Goal: Task Accomplishment & Management: Manage account settings

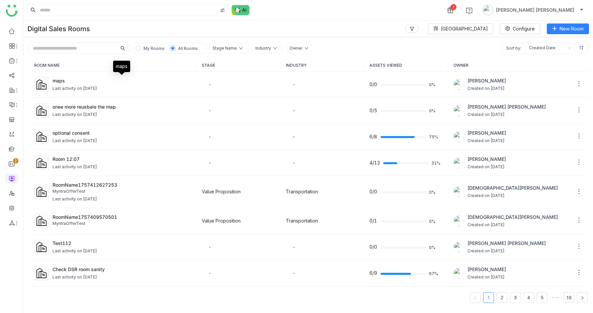
click at [86, 80] on div "maps" at bounding box center [122, 80] width 139 height 7
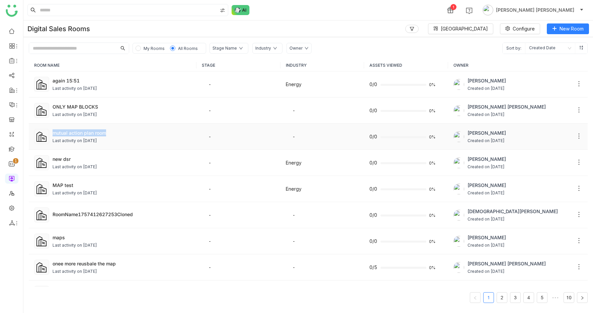
drag, startPoint x: 116, startPoint y: 131, endPoint x: 52, endPoint y: 134, distance: 64.3
click at [52, 134] on td "mutual action plan room Last activity on [DATE]" at bounding box center [113, 136] width 168 height 26
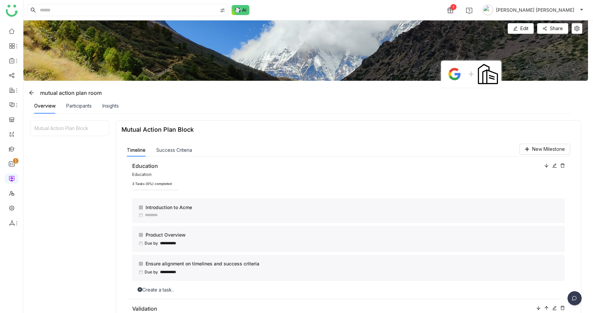
click at [68, 92] on div "mutual action plan room" at bounding box center [64, 92] width 76 height 11
copy div "mutual action plan room"
click at [528, 28] on span "Edit" at bounding box center [524, 28] width 8 height 7
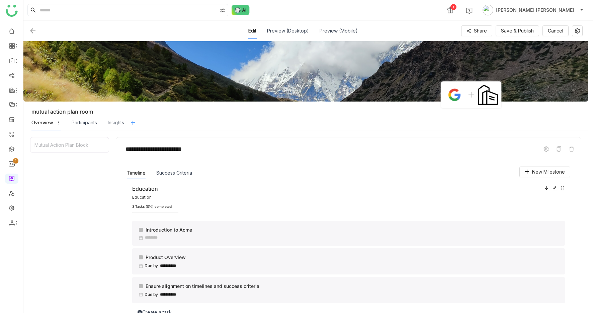
click at [133, 120] on icon at bounding box center [132, 122] width 5 height 5
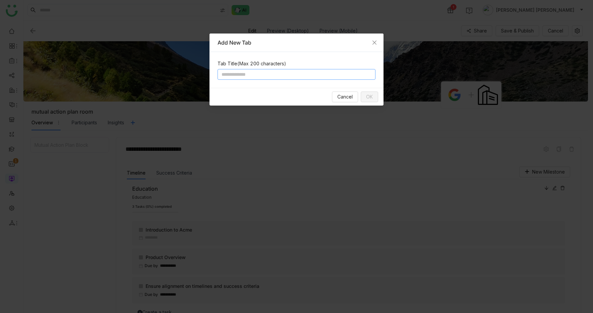
click at [251, 71] on input at bounding box center [296, 74] width 158 height 11
type input "******"
click at [364, 100] on button "OK" at bounding box center [369, 96] width 17 height 11
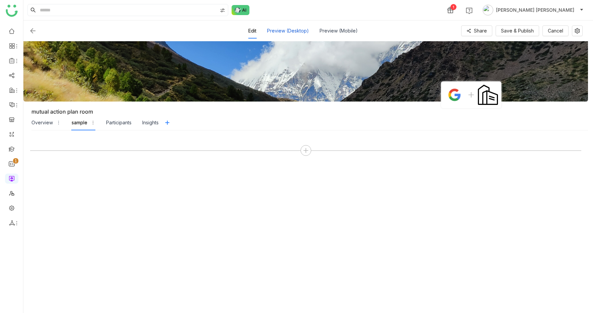
click at [288, 28] on div "Preview (Desktop)" at bounding box center [288, 30] width 42 height 15
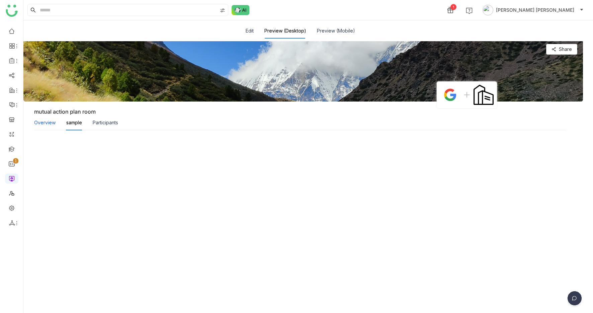
click at [41, 124] on div "Overview" at bounding box center [44, 122] width 21 height 7
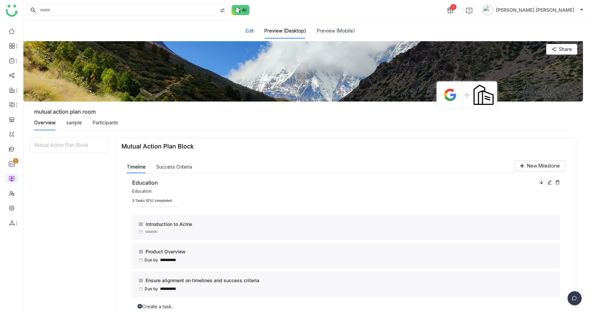
click at [250, 31] on button "Edit" at bounding box center [250, 30] width 8 height 7
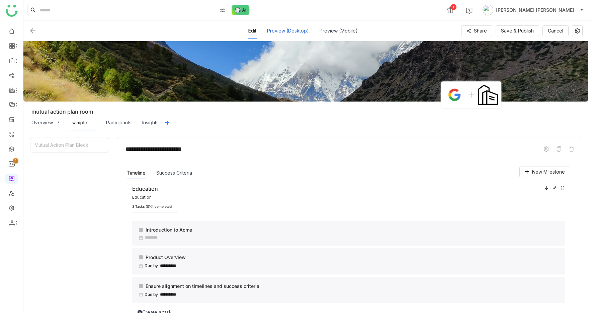
click at [296, 31] on div "Preview (Desktop)" at bounding box center [288, 30] width 42 height 15
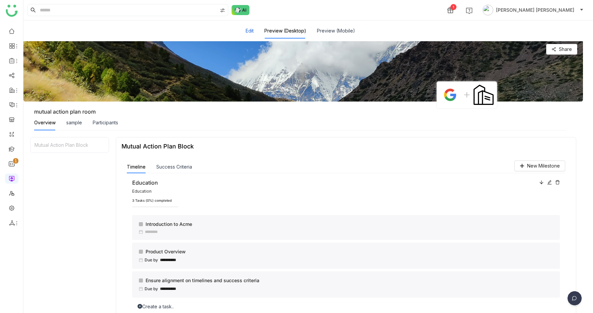
click at [251, 31] on button "Edit" at bounding box center [250, 30] width 8 height 7
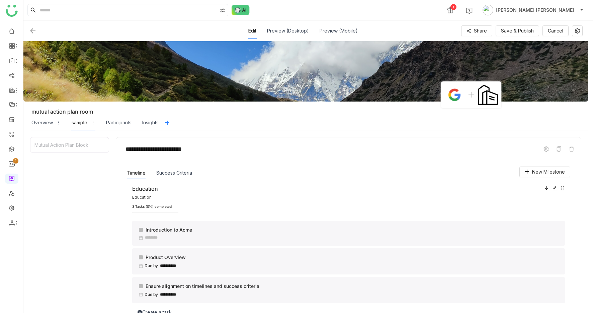
click at [30, 29] on img at bounding box center [33, 31] width 8 height 8
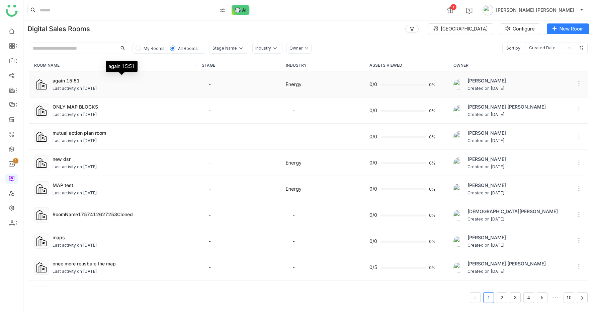
click at [111, 81] on div "again 15:51" at bounding box center [122, 80] width 139 height 7
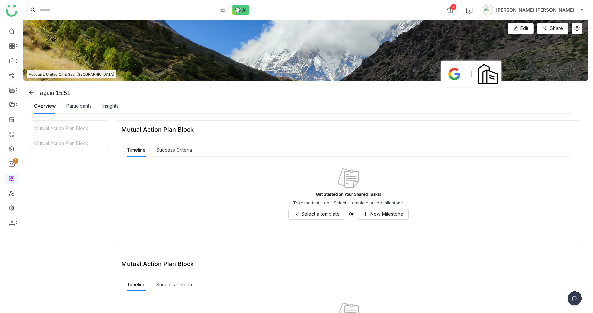
click at [29, 90] on icon at bounding box center [31, 92] width 5 height 5
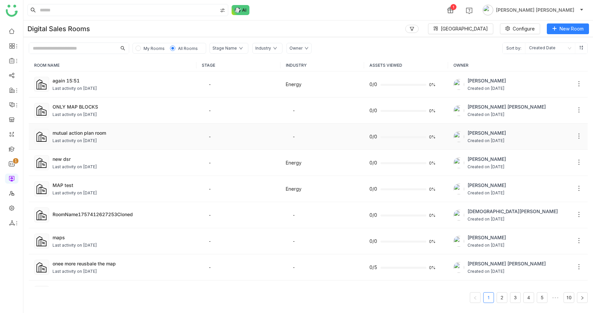
click at [107, 136] on div "mutual action plan room Last activity on Sep 11, 2025" at bounding box center [122, 136] width 139 height 15
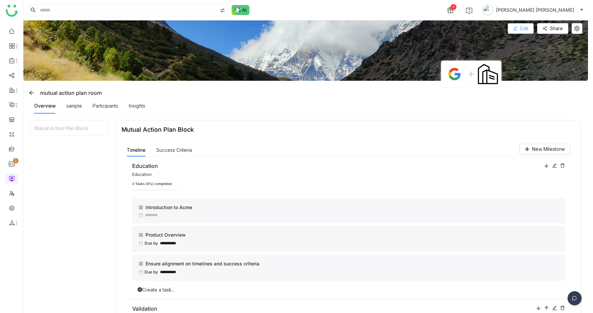
click at [534, 29] on button "Edit" at bounding box center [521, 28] width 26 height 11
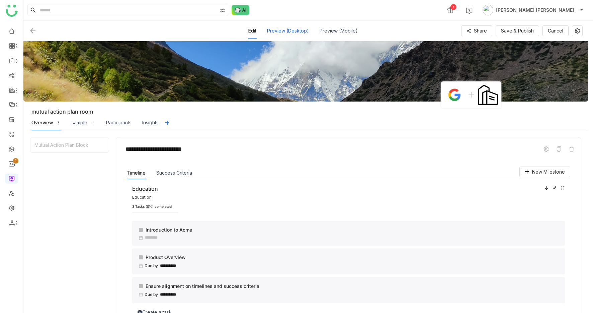
click at [292, 29] on div "Preview (Desktop)" at bounding box center [288, 30] width 42 height 15
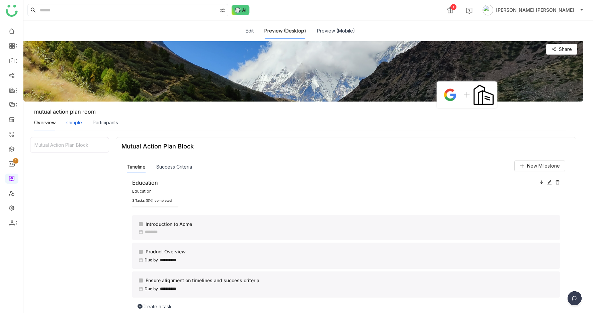
click at [78, 121] on div "sample" at bounding box center [74, 122] width 16 height 7
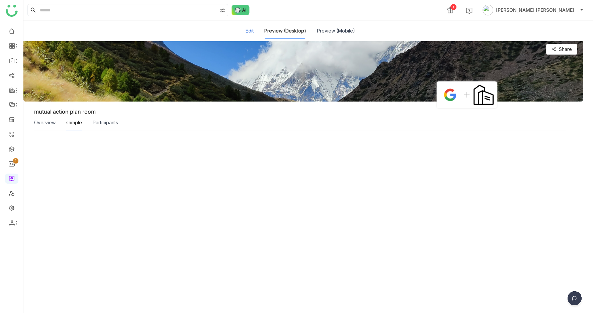
click at [250, 29] on button "Edit" at bounding box center [250, 30] width 8 height 7
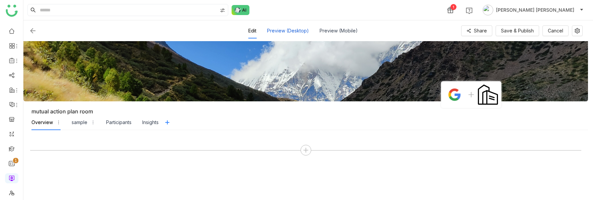
click at [285, 30] on div "Preview (Desktop)" at bounding box center [288, 30] width 42 height 15
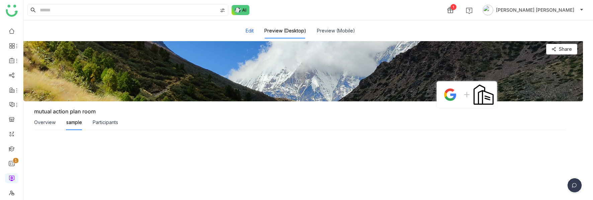
click at [252, 31] on button "Edit" at bounding box center [250, 30] width 8 height 7
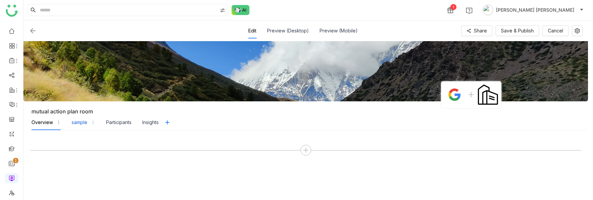
click at [74, 123] on div "sample" at bounding box center [80, 122] width 16 height 7
click at [46, 121] on div "Overview" at bounding box center [41, 122] width 21 height 7
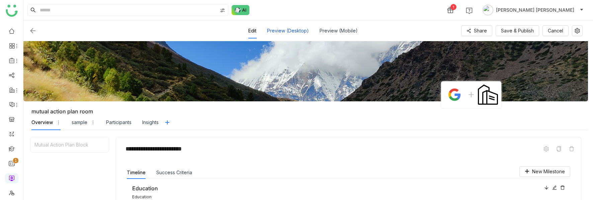
click at [290, 27] on div "Preview (Desktop)" at bounding box center [288, 30] width 42 height 15
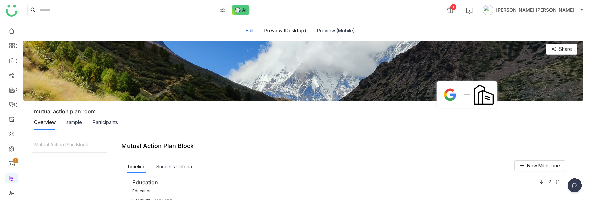
click at [251, 30] on button "Edit" at bounding box center [250, 30] width 8 height 7
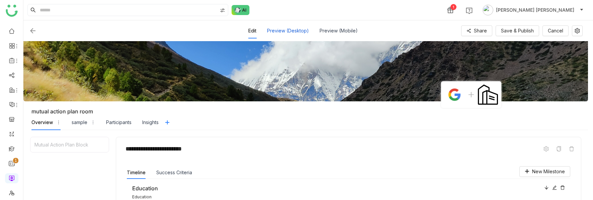
click at [295, 32] on div "Preview (Desktop)" at bounding box center [288, 30] width 42 height 15
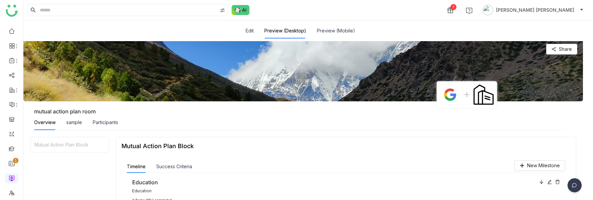
click at [73, 126] on div "sample" at bounding box center [74, 122] width 16 height 15
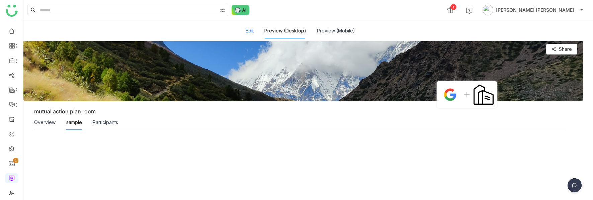
click at [253, 32] on button "Edit" at bounding box center [250, 30] width 8 height 7
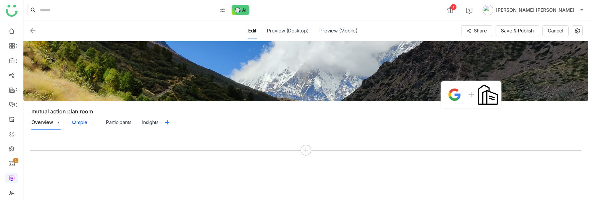
click at [80, 122] on div "sample" at bounding box center [80, 122] width 16 height 7
click at [296, 30] on div "Preview (Desktop)" at bounding box center [288, 30] width 42 height 15
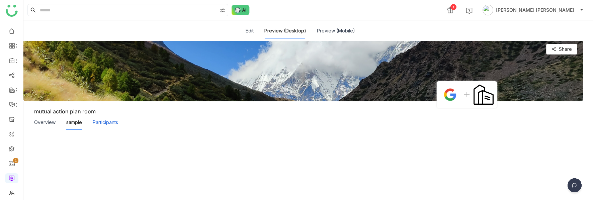
click at [112, 122] on div "Participants" at bounding box center [105, 122] width 25 height 7
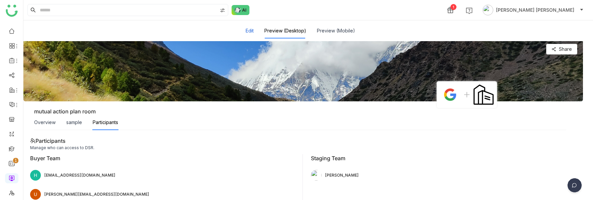
click at [250, 31] on button "Edit" at bounding box center [250, 30] width 8 height 7
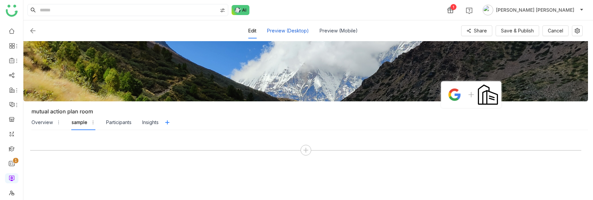
click at [301, 29] on div "Preview (Desktop)" at bounding box center [288, 30] width 42 height 15
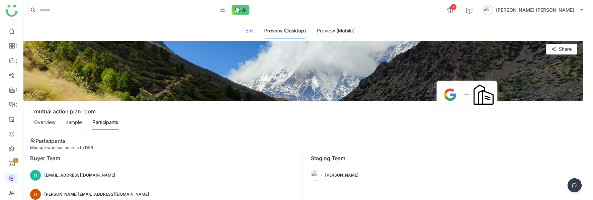
click at [253, 29] on button "Edit" at bounding box center [250, 30] width 8 height 7
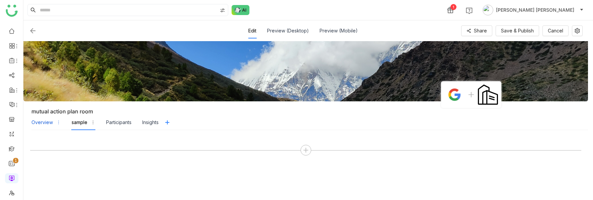
click at [48, 121] on div "Overview" at bounding box center [41, 122] width 21 height 7
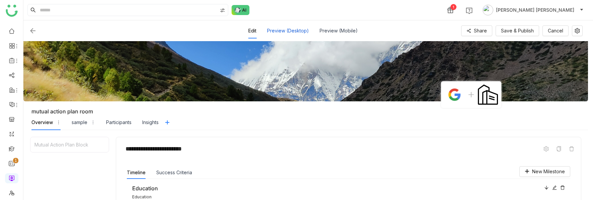
click at [298, 29] on div "Preview (Desktop)" at bounding box center [288, 30] width 42 height 15
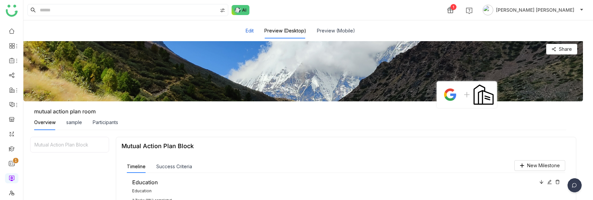
click at [252, 29] on button "Edit" at bounding box center [250, 30] width 8 height 7
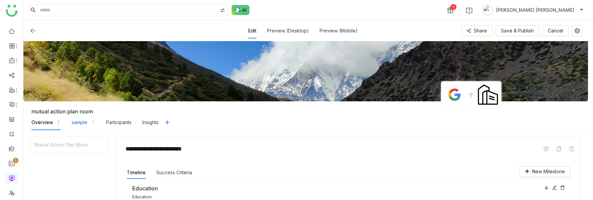
click at [79, 125] on div "sample" at bounding box center [80, 122] width 16 height 7
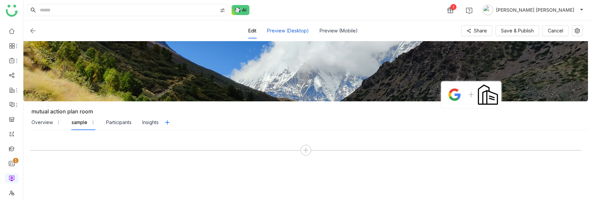
click at [277, 30] on div "Preview (Desktop)" at bounding box center [288, 30] width 42 height 15
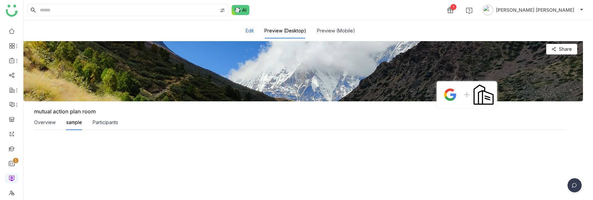
click at [250, 31] on button "Edit" at bounding box center [250, 30] width 8 height 7
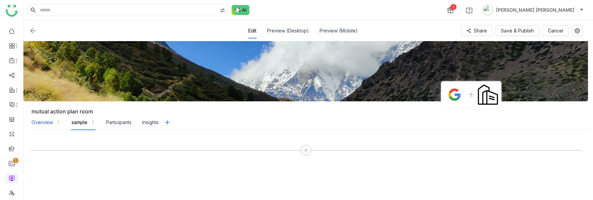
click at [47, 123] on div "Overview" at bounding box center [41, 122] width 21 height 7
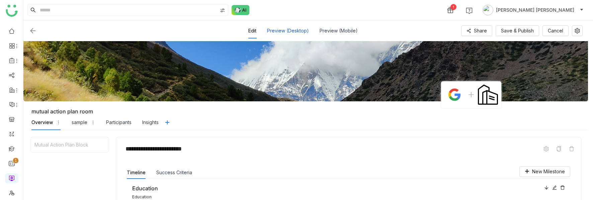
click at [298, 33] on div "Preview (Desktop)" at bounding box center [288, 30] width 42 height 15
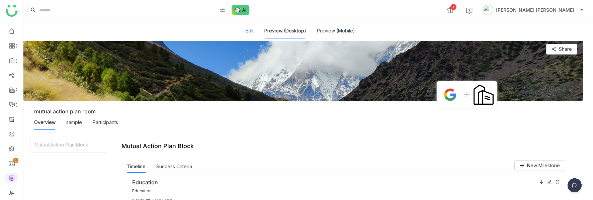
click at [252, 33] on button "Edit" at bounding box center [250, 30] width 8 height 7
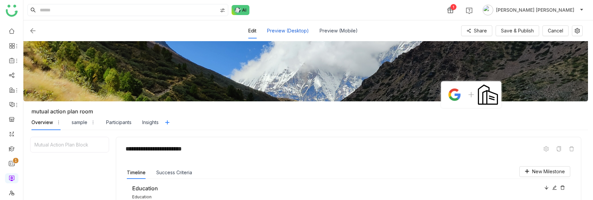
click at [295, 26] on div "Preview (Desktop)" at bounding box center [288, 30] width 42 height 15
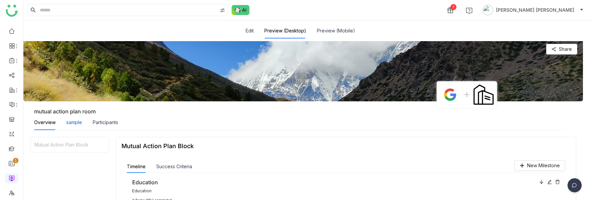
click at [72, 124] on div "sample" at bounding box center [74, 122] width 16 height 7
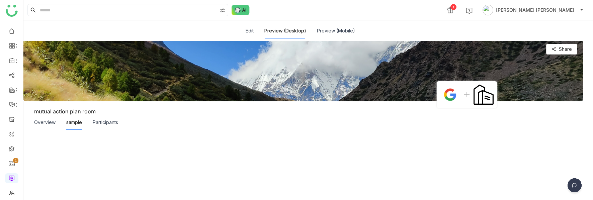
click at [250, 34] on div "Edit" at bounding box center [250, 30] width 8 height 15
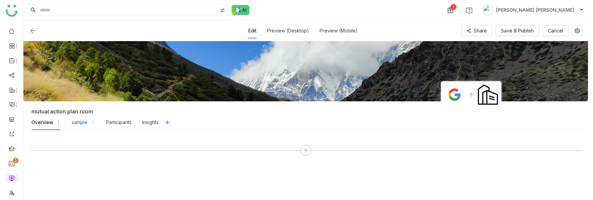
click at [81, 122] on div "sample" at bounding box center [80, 122] width 16 height 7
click at [299, 33] on div "Preview (Desktop)" at bounding box center [288, 30] width 42 height 15
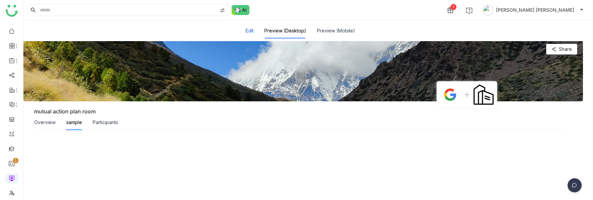
click at [254, 32] on button "Edit" at bounding box center [250, 30] width 8 height 7
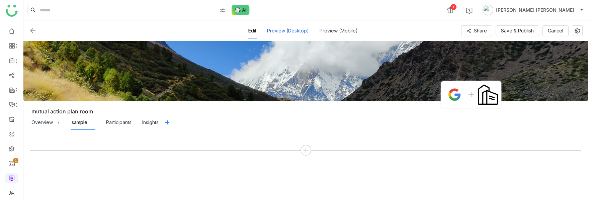
click at [294, 26] on div "Preview (Desktop)" at bounding box center [288, 30] width 42 height 15
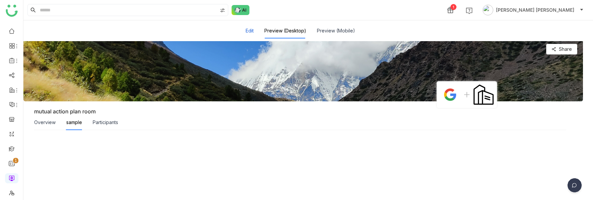
click at [250, 33] on button "Edit" at bounding box center [250, 30] width 8 height 7
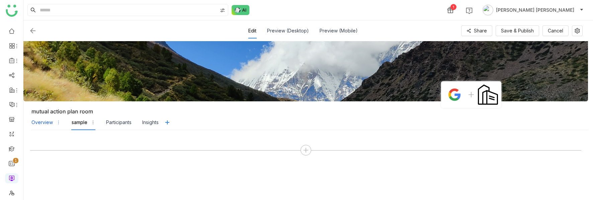
click at [38, 127] on div "Overview" at bounding box center [45, 122] width 29 height 15
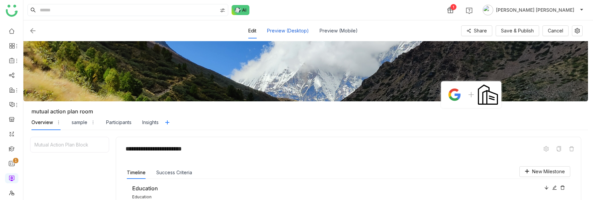
click at [292, 31] on div "Preview (Desktop)" at bounding box center [288, 30] width 42 height 15
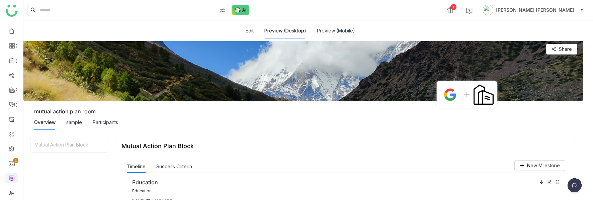
click at [78, 127] on div "sample" at bounding box center [74, 122] width 16 height 15
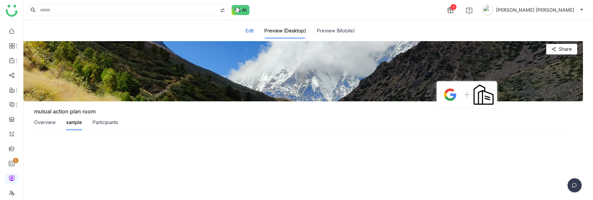
click at [249, 33] on button "Edit" at bounding box center [250, 30] width 8 height 7
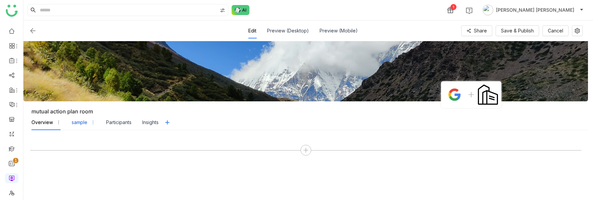
click at [79, 126] on div "sample" at bounding box center [80, 122] width 16 height 7
click at [40, 119] on div "Overview" at bounding box center [41, 122] width 21 height 7
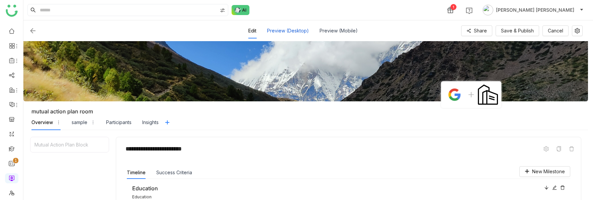
click at [298, 31] on div "Preview (Desktop)" at bounding box center [288, 30] width 42 height 15
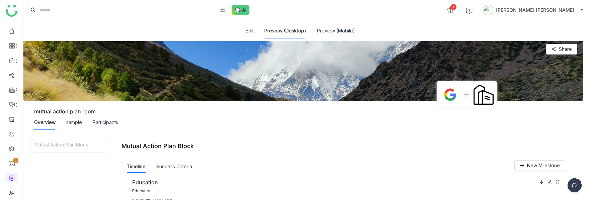
click at [75, 126] on div "sample" at bounding box center [74, 122] width 16 height 15
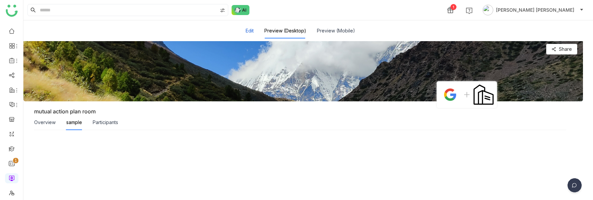
click at [254, 30] on button "Edit" at bounding box center [250, 30] width 8 height 7
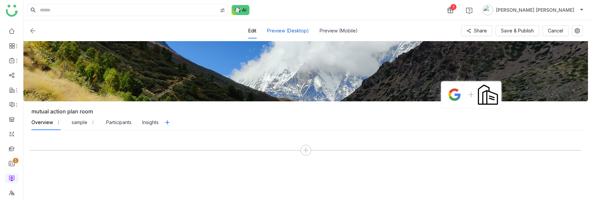
click at [296, 32] on div "Preview (Desktop)" at bounding box center [288, 30] width 42 height 15
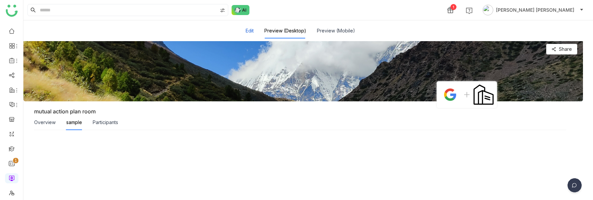
click at [249, 31] on button "Edit" at bounding box center [250, 30] width 8 height 7
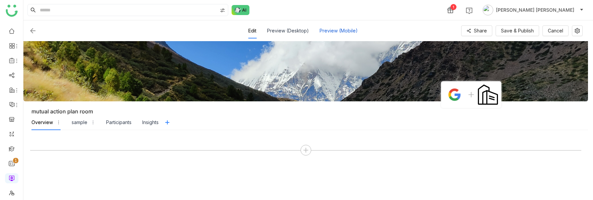
click at [342, 27] on div "Preview (Mobile)" at bounding box center [339, 30] width 38 height 15
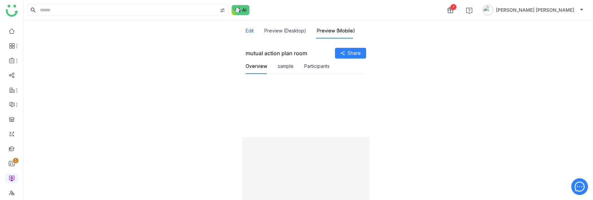
click at [251, 28] on button "Edit" at bounding box center [250, 30] width 8 height 7
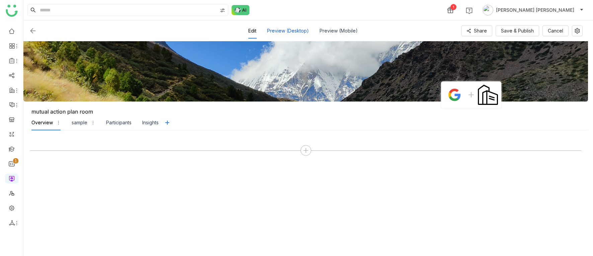
click at [287, 29] on div "Preview (Desktop)" at bounding box center [288, 30] width 42 height 15
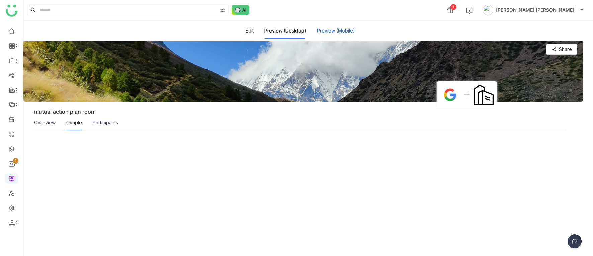
click at [343, 32] on button "Preview (Mobile)" at bounding box center [336, 30] width 38 height 7
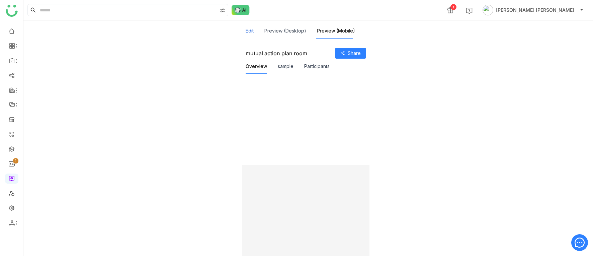
click at [252, 30] on button "Edit" at bounding box center [250, 30] width 8 height 7
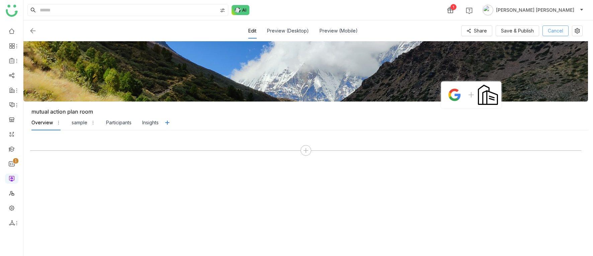
click at [563, 30] on span "Cancel" at bounding box center [555, 30] width 15 height 7
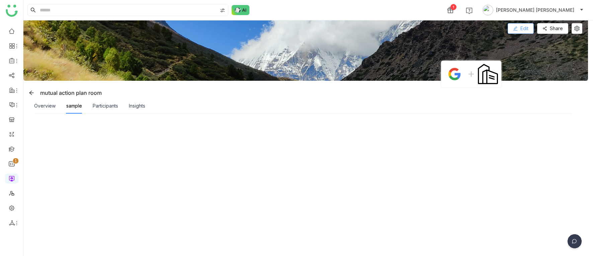
click at [518, 28] on icon at bounding box center [515, 28] width 5 height 5
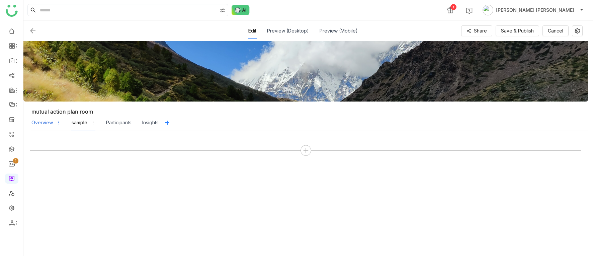
click at [40, 126] on div "Overview" at bounding box center [45, 122] width 29 height 15
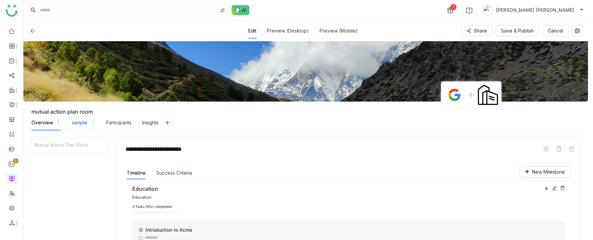
click at [76, 121] on div "sample" at bounding box center [80, 122] width 16 height 7
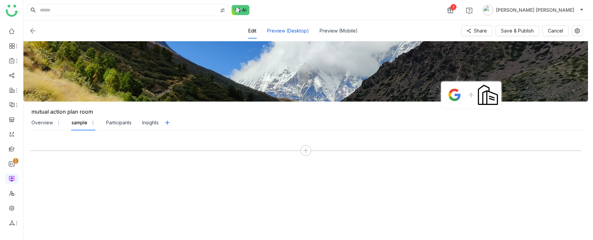
click at [294, 32] on div "Preview (Desktop)" at bounding box center [288, 30] width 42 height 15
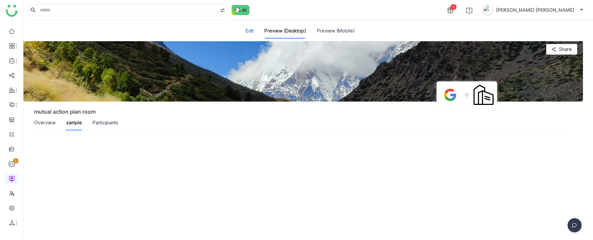
click at [252, 32] on button "Edit" at bounding box center [250, 30] width 8 height 7
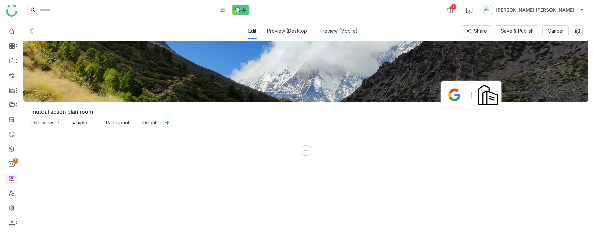
click at [32, 30] on img at bounding box center [33, 31] width 8 height 8
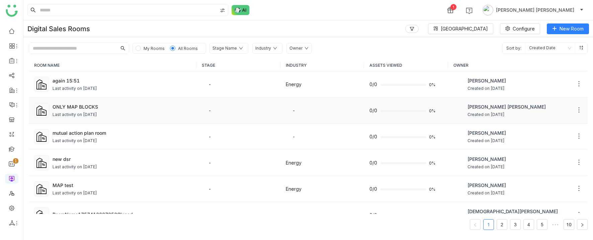
scroll to position [103, 0]
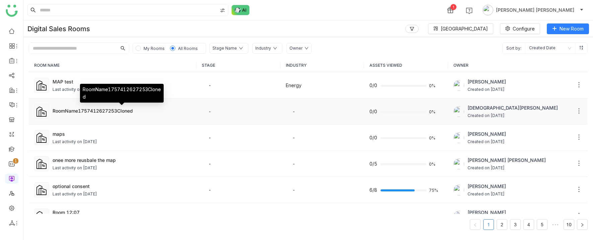
click at [137, 111] on div "RoomName1757412627253Cloned" at bounding box center [122, 110] width 139 height 7
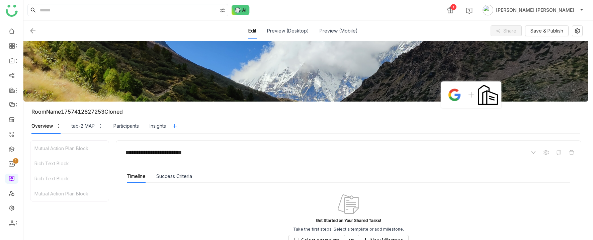
click at [33, 28] on img at bounding box center [33, 31] width 8 height 8
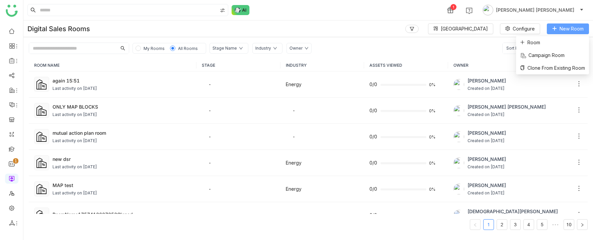
click at [576, 28] on span "New Room" at bounding box center [571, 28] width 24 height 7
click at [534, 45] on span "Room" at bounding box center [530, 42] width 20 height 7
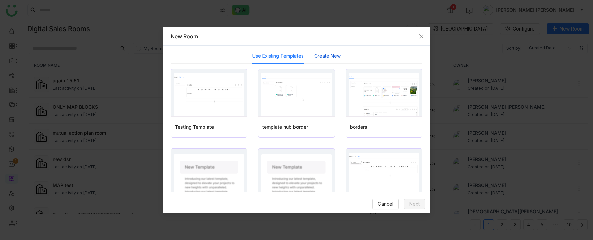
click at [326, 55] on button "Create New" at bounding box center [327, 55] width 26 height 7
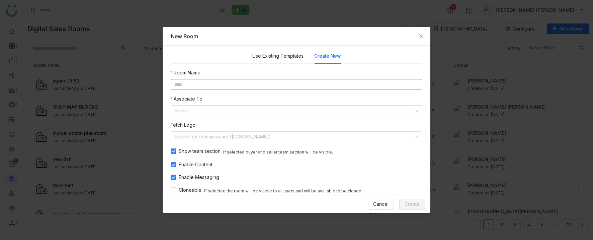
click at [271, 83] on input at bounding box center [297, 84] width 252 height 11
type input "**********"
click at [241, 110] on input at bounding box center [294, 110] width 239 height 10
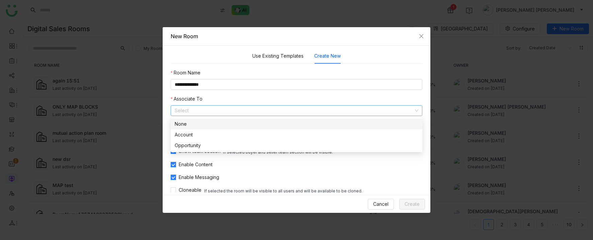
click at [228, 121] on div "None" at bounding box center [297, 123] width 244 height 7
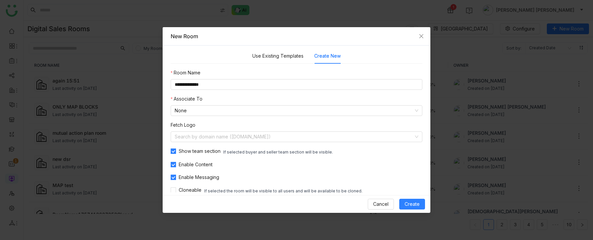
click at [294, 91] on div "**********" at bounding box center [297, 131] width 252 height 125
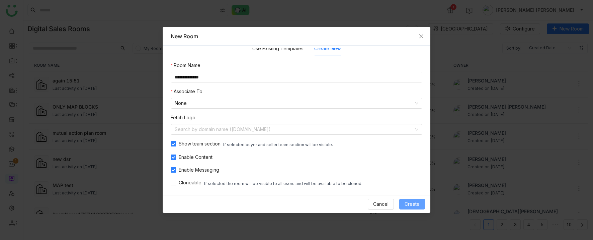
click at [412, 199] on button "Create" at bounding box center [412, 203] width 26 height 11
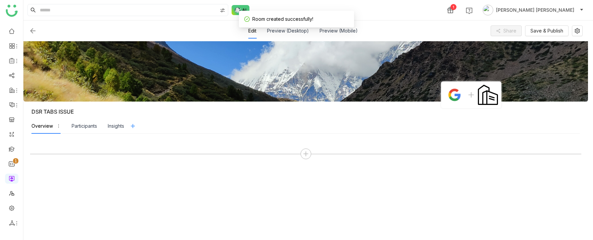
click at [135, 125] on icon at bounding box center [132, 125] width 5 height 5
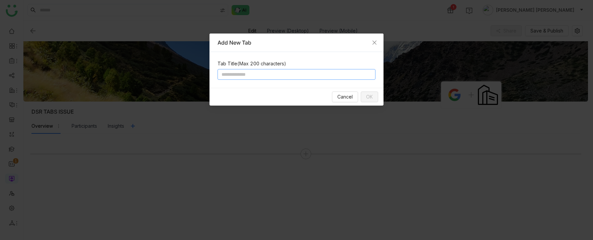
click at [285, 74] on input at bounding box center [296, 74] width 158 height 11
type input "**********"
click at [367, 98] on span "OK" at bounding box center [369, 96] width 7 height 7
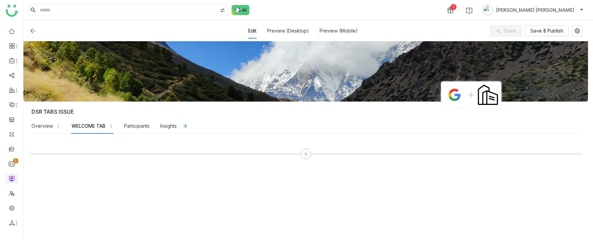
click at [186, 127] on icon at bounding box center [185, 125] width 5 height 5
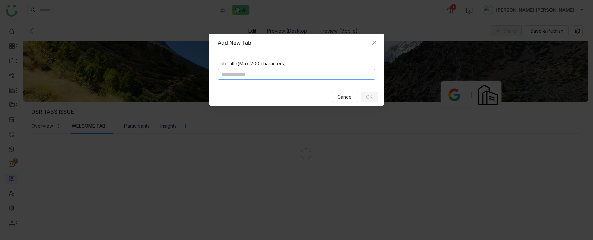
click at [252, 73] on input at bounding box center [296, 74] width 158 height 11
type input "*"
type input "*********"
click at [368, 97] on span "OK" at bounding box center [369, 96] width 7 height 7
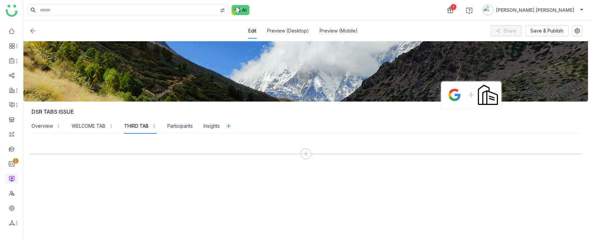
click at [228, 125] on icon at bounding box center [228, 125] width 5 height 5
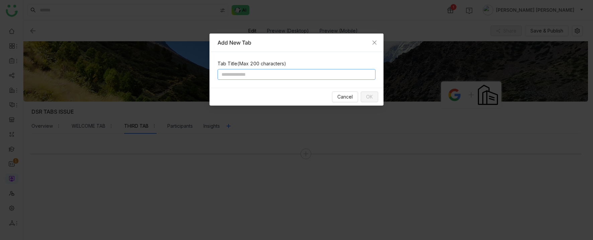
click at [262, 75] on input at bounding box center [296, 74] width 158 height 11
type input "**********"
click at [367, 94] on span "OK" at bounding box center [369, 96] width 7 height 7
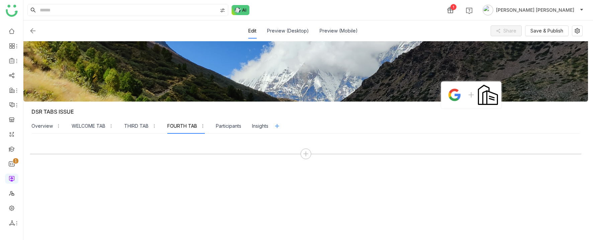
click at [279, 126] on icon at bounding box center [277, 126] width 4 height 0
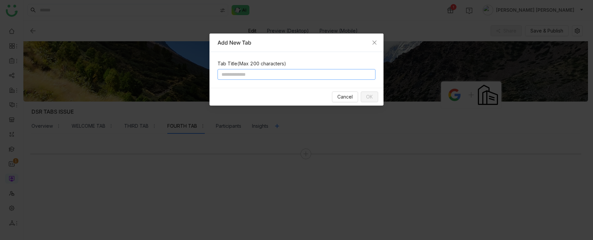
click at [283, 77] on input at bounding box center [296, 74] width 158 height 11
type input "*********"
click at [371, 94] on span "OK" at bounding box center [369, 96] width 7 height 7
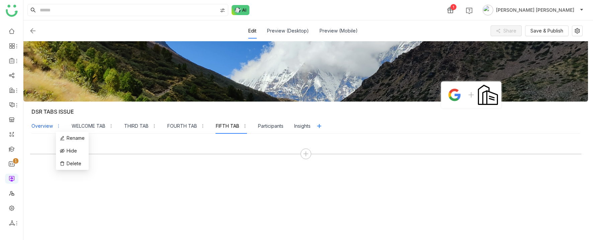
click at [56, 126] on icon "button" at bounding box center [58, 125] width 5 height 5
click at [306, 154] on icon at bounding box center [305, 153] width 1 height 5
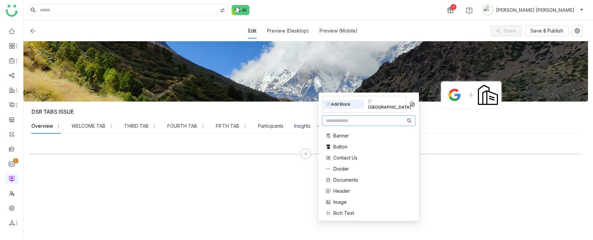
click at [339, 209] on span "Rich Text" at bounding box center [343, 212] width 21 height 7
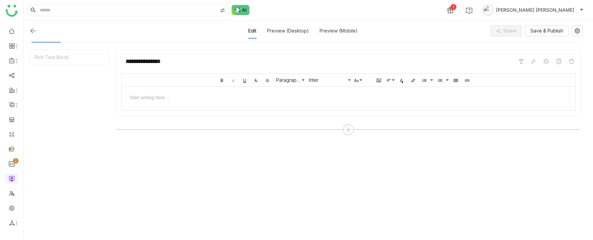
scroll to position [93, 0]
click at [194, 99] on div at bounding box center [348, 94] width 453 height 20
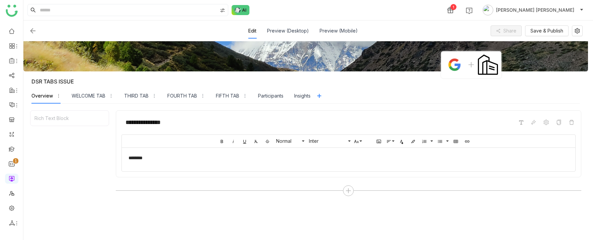
scroll to position [11, 0]
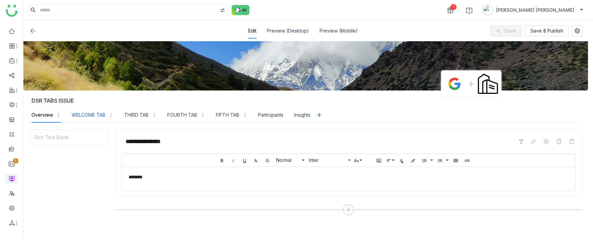
click at [97, 113] on div "WELCOME TAB" at bounding box center [89, 114] width 34 height 7
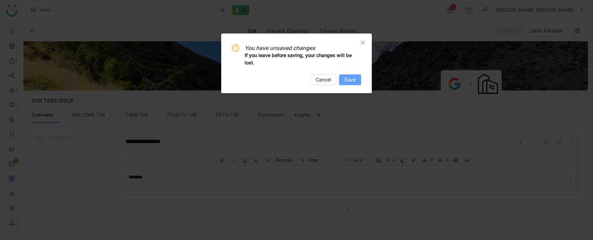
click at [352, 78] on span "Save" at bounding box center [349, 79] width 11 height 7
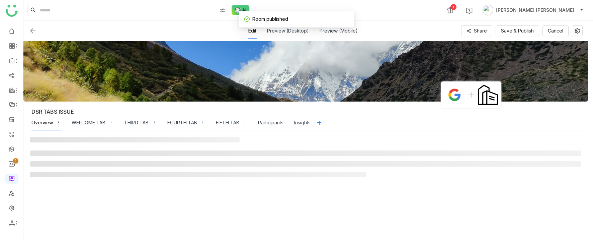
scroll to position [0, 0]
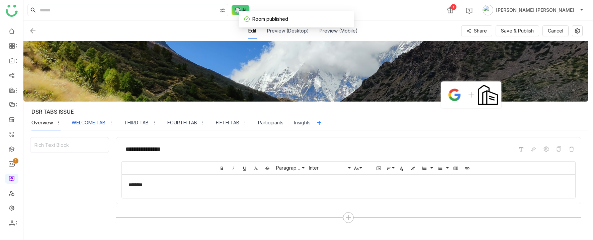
click at [100, 122] on div "WELCOME TAB" at bounding box center [89, 122] width 34 height 7
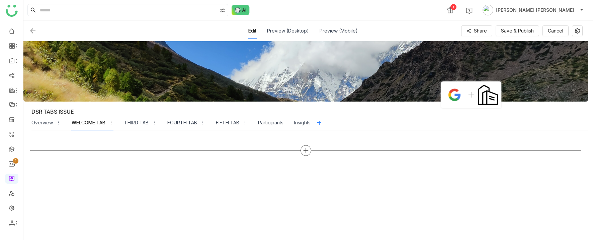
click at [311, 149] on div at bounding box center [305, 150] width 11 height 11
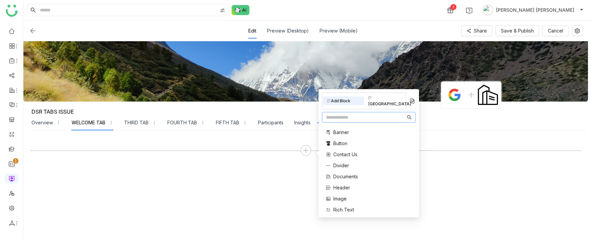
click at [340, 206] on span "Rich Text" at bounding box center [343, 209] width 21 height 7
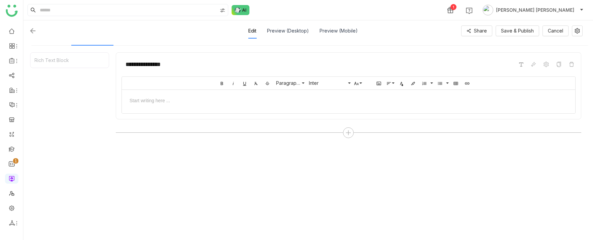
scroll to position [90, 0]
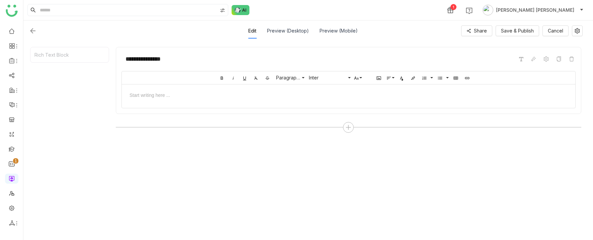
click at [201, 99] on div at bounding box center [348, 94] width 453 height 20
click at [515, 28] on span "Save & Publish" at bounding box center [517, 30] width 33 height 7
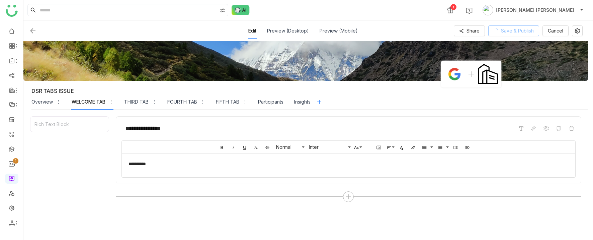
scroll to position [15, 0]
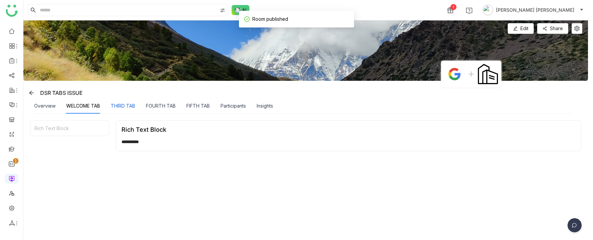
click at [124, 104] on div "THIRD TAB" at bounding box center [123, 105] width 24 height 7
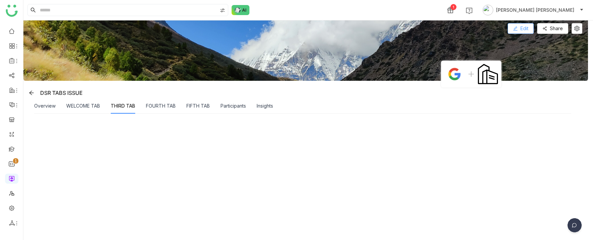
click at [528, 25] on span "Edit" at bounding box center [524, 28] width 8 height 7
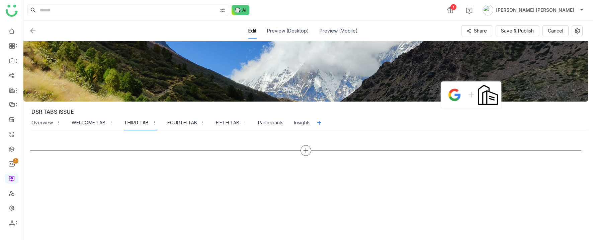
click at [308, 149] on icon at bounding box center [306, 150] width 6 height 6
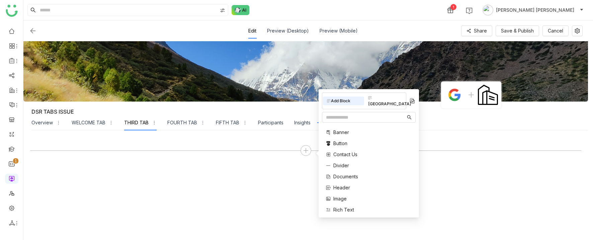
click at [337, 206] on span "Rich Text" at bounding box center [343, 209] width 21 height 7
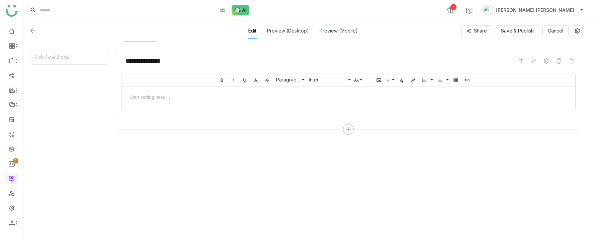
scroll to position [90, 0]
click at [226, 95] on div at bounding box center [348, 94] width 440 height 7
click at [531, 24] on div "Edit Preview (Desktop) Preview (Mobile) Share Save & Publish Cancel" at bounding box center [306, 30] width 554 height 15
click at [528, 27] on span "Save & Publish" at bounding box center [517, 30] width 33 height 7
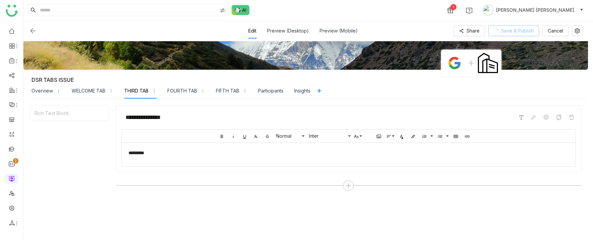
scroll to position [31, 0]
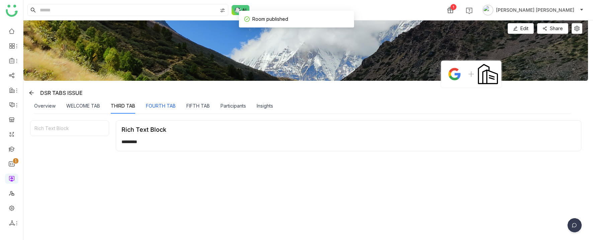
click at [157, 107] on div "FOURTH TAB" at bounding box center [161, 105] width 30 height 7
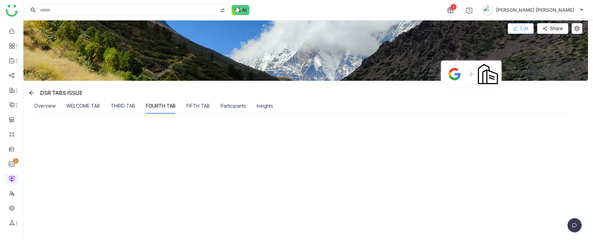
click at [525, 25] on button "Edit" at bounding box center [521, 28] width 26 height 11
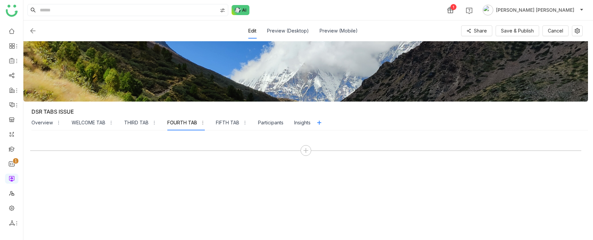
click at [312, 143] on div at bounding box center [305, 185] width 551 height 96
click at [311, 146] on div at bounding box center [305, 150] width 11 height 11
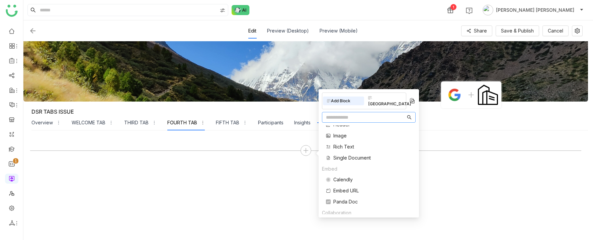
scroll to position [60, 0]
click at [341, 146] on span "Rich Text" at bounding box center [343, 149] width 21 height 7
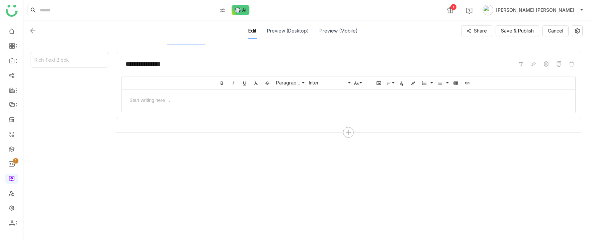
scroll to position [90, 0]
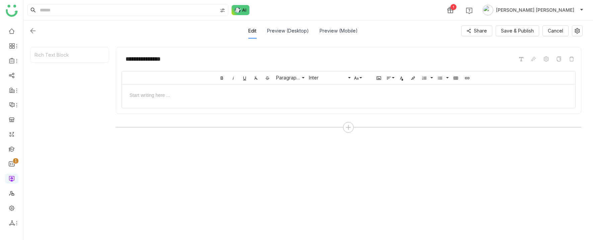
click at [207, 92] on div at bounding box center [348, 94] width 440 height 7
click at [523, 29] on span "Save & Publish" at bounding box center [517, 30] width 33 height 7
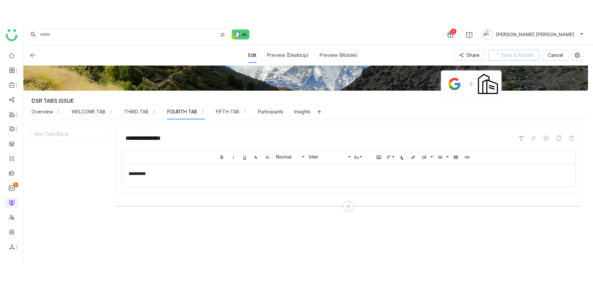
scroll to position [35, 0]
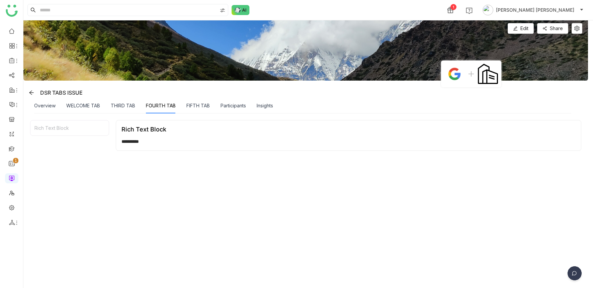
click at [189, 101] on div "FIFTH TAB" at bounding box center [197, 105] width 23 height 15
click at [534, 24] on button "Edit" at bounding box center [521, 28] width 26 height 11
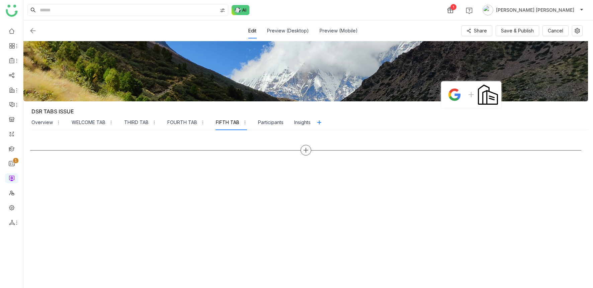
click at [305, 150] on div at bounding box center [305, 150] width 11 height 11
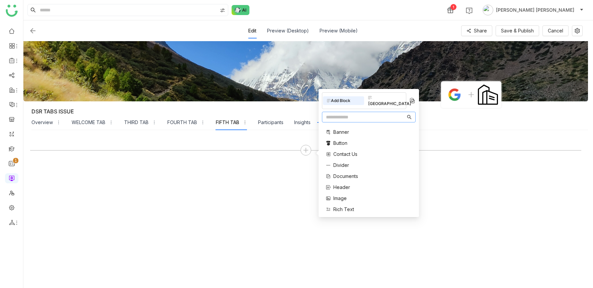
scroll to position [6, 0]
click at [343, 192] on div "Banner Button Contact Us Divider Documents Header Image Rich Text Single Docume…" at bounding box center [346, 170] width 49 height 103
click at [343, 199] on span "Rich Text" at bounding box center [343, 202] width 21 height 7
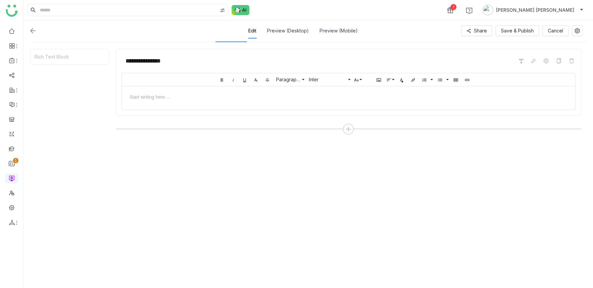
scroll to position [90, 0]
click at [233, 107] on div at bounding box center [348, 105] width 453 height 3
click at [204, 93] on div at bounding box center [348, 94] width 440 height 7
click at [534, 32] on span "Save & Publish" at bounding box center [517, 30] width 33 height 7
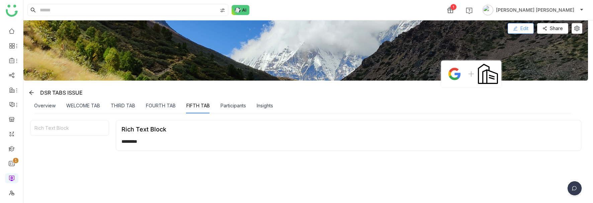
click at [528, 28] on span "Edit" at bounding box center [524, 28] width 8 height 7
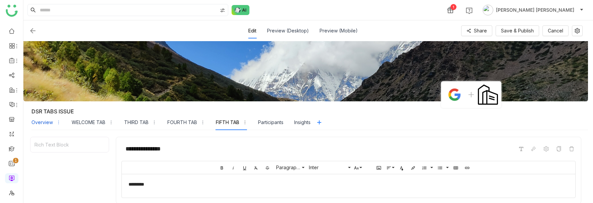
click at [43, 118] on div "Overview" at bounding box center [45, 122] width 29 height 15
click at [291, 29] on div "Preview (Desktop)" at bounding box center [288, 30] width 42 height 15
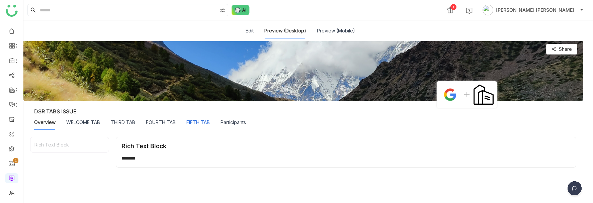
click at [196, 123] on div "FIFTH TAB" at bounding box center [197, 122] width 23 height 7
click at [252, 31] on button "Edit" at bounding box center [250, 30] width 8 height 7
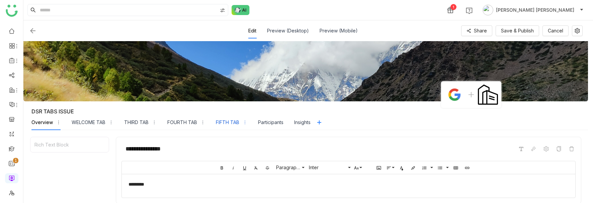
click at [222, 122] on div "FIFTH TAB" at bounding box center [227, 122] width 23 height 7
click at [298, 32] on div "Preview (Desktop)" at bounding box center [288, 30] width 42 height 15
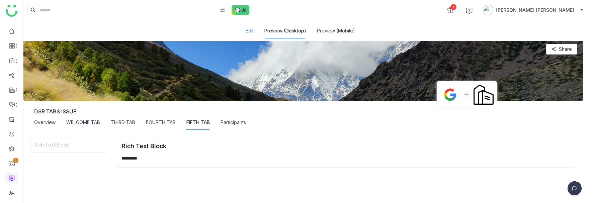
click at [251, 34] on button "Edit" at bounding box center [250, 30] width 8 height 7
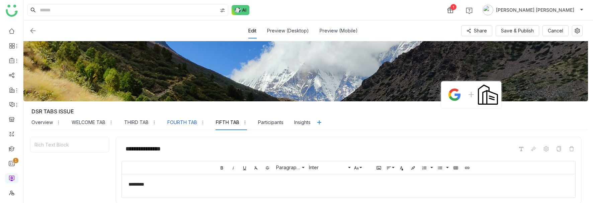
click at [176, 125] on div "FOURTH TAB" at bounding box center [182, 122] width 30 height 7
click at [291, 32] on div "Preview (Desktop)" at bounding box center [288, 30] width 42 height 15
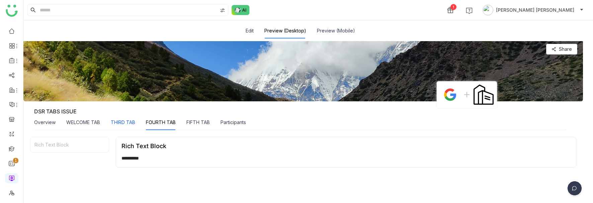
click at [128, 123] on div "THIRD TAB" at bounding box center [123, 122] width 24 height 7
click at [254, 31] on button "Edit" at bounding box center [250, 30] width 8 height 7
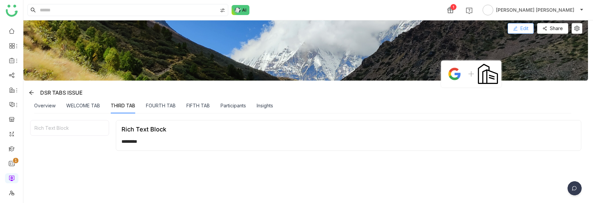
click at [528, 29] on span "Edit" at bounding box center [524, 28] width 8 height 7
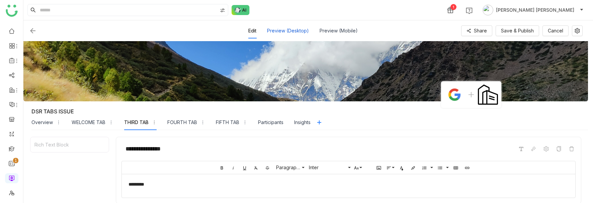
click at [301, 29] on div "Preview (Desktop)" at bounding box center [288, 30] width 42 height 15
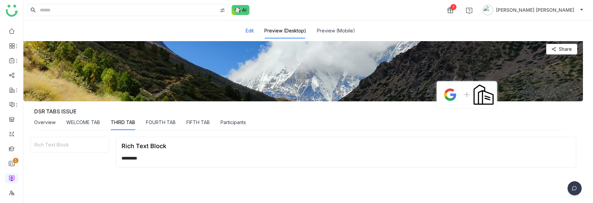
click at [252, 28] on button "Edit" at bounding box center [250, 30] width 8 height 7
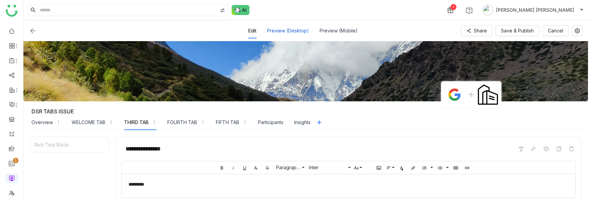
click at [296, 27] on div "Preview (Desktop)" at bounding box center [288, 30] width 42 height 15
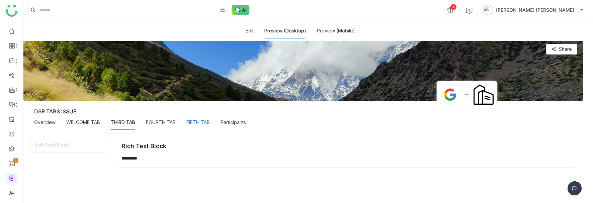
click at [197, 121] on div "FIFTH TAB" at bounding box center [197, 122] width 23 height 7
click at [254, 30] on button "Edit" at bounding box center [250, 30] width 8 height 7
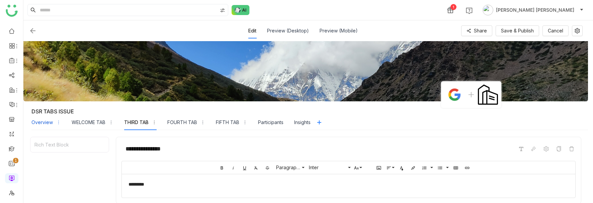
click at [41, 123] on div "Overview" at bounding box center [41, 122] width 21 height 7
click at [134, 122] on div "THIRD TAB" at bounding box center [136, 122] width 24 height 7
click at [282, 32] on div "Preview (Desktop)" at bounding box center [288, 30] width 42 height 15
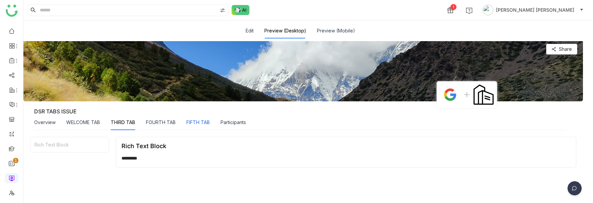
click at [196, 121] on div "FIFTH TAB" at bounding box center [197, 122] width 23 height 7
click at [252, 32] on button "Edit" at bounding box center [250, 30] width 8 height 7
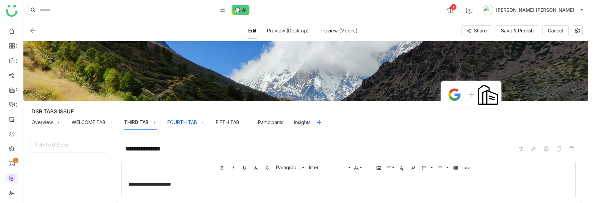
click at [183, 122] on div "FOURTH TAB" at bounding box center [182, 122] width 30 height 7
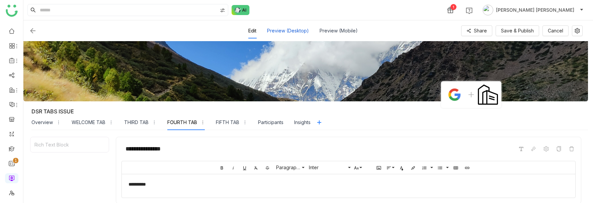
click at [292, 31] on div "Preview (Desktop)" at bounding box center [288, 30] width 42 height 15
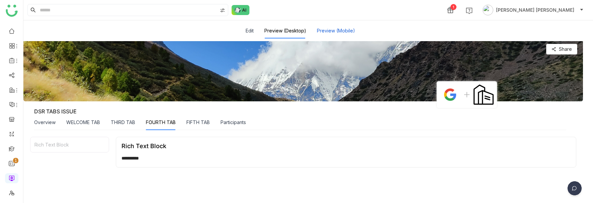
click at [320, 28] on button "Preview (Mobile)" at bounding box center [336, 30] width 38 height 7
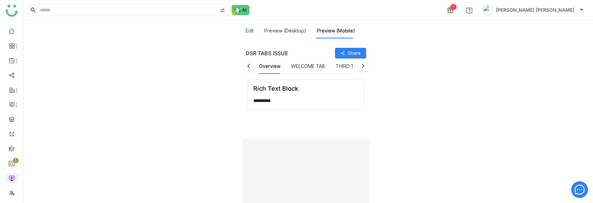
click at [254, 30] on button "Edit" at bounding box center [250, 30] width 8 height 7
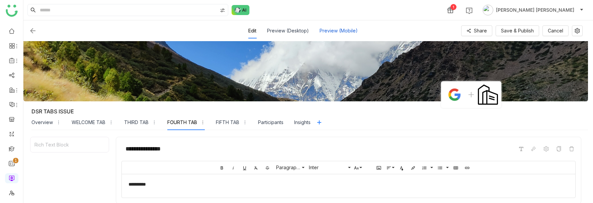
click at [335, 30] on div "Preview (Mobile)" at bounding box center [339, 30] width 38 height 15
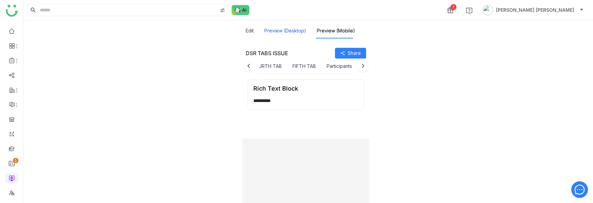
click at [290, 30] on button "Preview (Desktop)" at bounding box center [285, 30] width 42 height 7
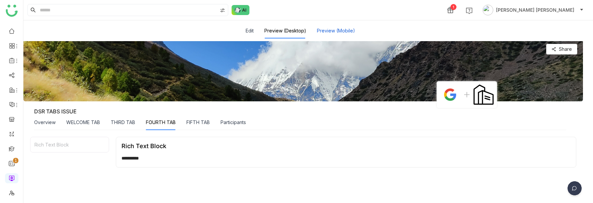
click at [333, 27] on button "Preview (Mobile)" at bounding box center [336, 30] width 38 height 7
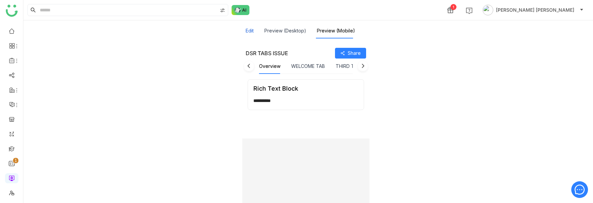
click at [253, 31] on button "Edit" at bounding box center [250, 30] width 8 height 7
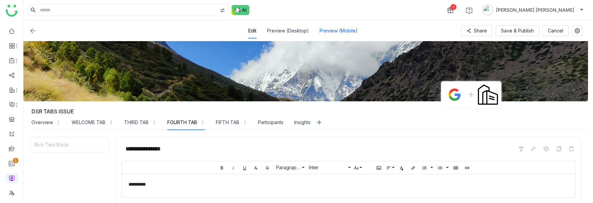
click at [340, 31] on div "Preview (Mobile)" at bounding box center [339, 30] width 38 height 15
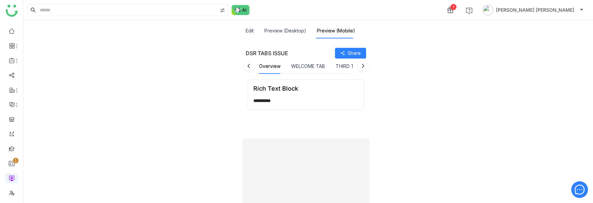
click at [253, 26] on div "Edit" at bounding box center [250, 30] width 8 height 15
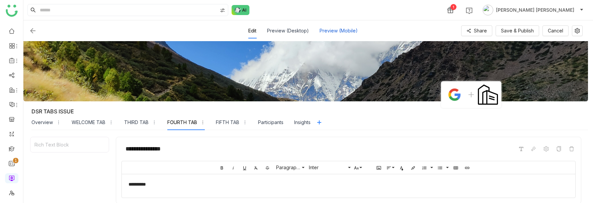
click at [329, 30] on div "Preview (Mobile)" at bounding box center [339, 30] width 38 height 15
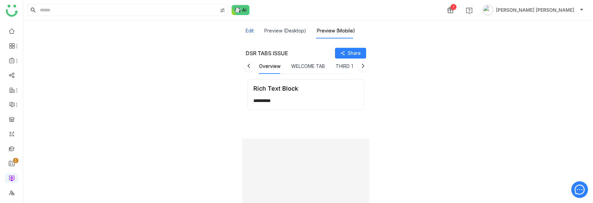
click at [249, 31] on button "Edit" at bounding box center [250, 30] width 8 height 7
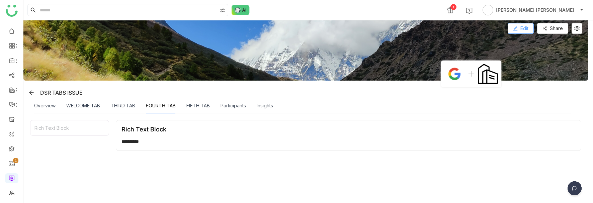
click at [528, 29] on span "Edit" at bounding box center [524, 28] width 8 height 7
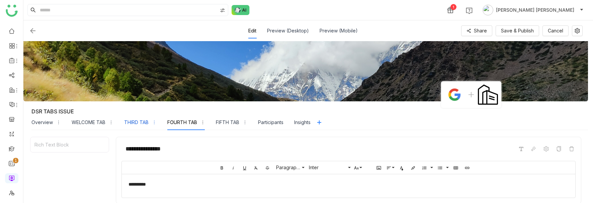
click at [135, 123] on div "THIRD TAB" at bounding box center [136, 122] width 24 height 7
click at [86, 124] on div "WELCOME TAB" at bounding box center [89, 122] width 34 height 7
click at [153, 186] on div "**********" at bounding box center [350, 184] width 445 height 7
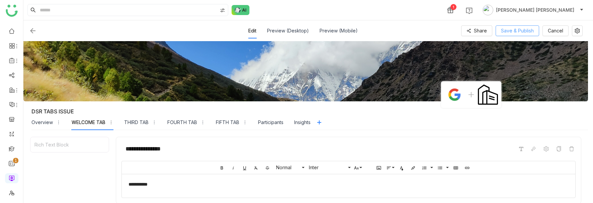
click at [526, 28] on span "Save & Publish" at bounding box center [517, 30] width 33 height 7
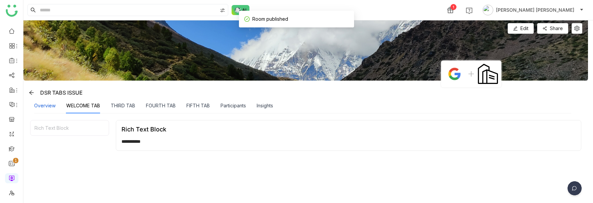
click at [41, 106] on div "Overview" at bounding box center [44, 105] width 21 height 7
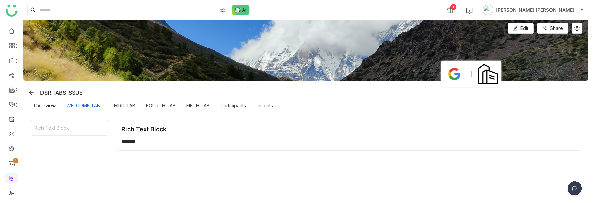
click at [89, 106] on div "WELCOME TAB" at bounding box center [83, 105] width 34 height 7
click at [121, 105] on div "THIRD TAB" at bounding box center [123, 105] width 24 height 7
click at [151, 105] on div "FOURTH TAB" at bounding box center [161, 105] width 30 height 7
click at [200, 105] on div "FIFTH TAB" at bounding box center [197, 105] width 23 height 7
click at [232, 108] on div "Participants" at bounding box center [233, 105] width 25 height 7
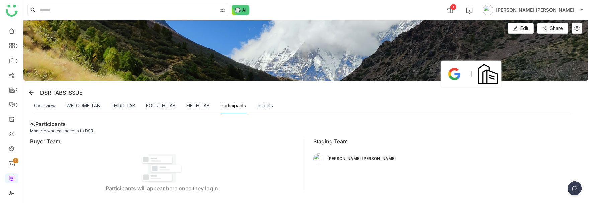
click at [267, 110] on div "Insights" at bounding box center [265, 105] width 16 height 15
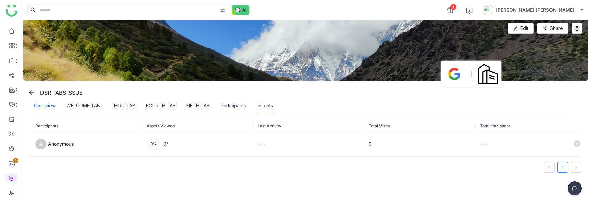
click at [39, 107] on div "Overview" at bounding box center [44, 105] width 21 height 7
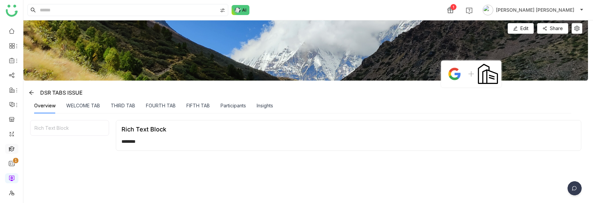
click at [9, 148] on link at bounding box center [12, 149] width 6 height 6
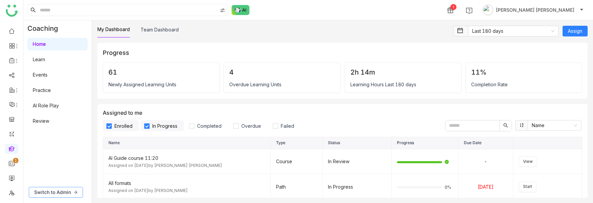
click at [50, 196] on button "Switch to Admin" at bounding box center [56, 192] width 54 height 11
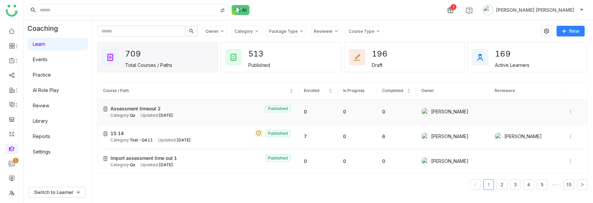
click at [169, 112] on div "Updated: Sep 11, 2025" at bounding box center [157, 115] width 32 height 6
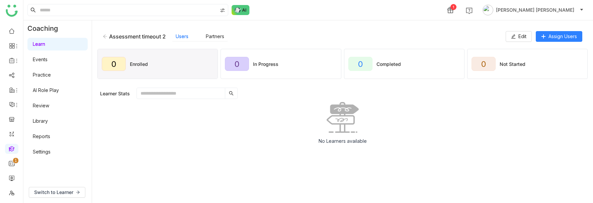
click at [102, 36] on div "Assessment timeout 2 Users Partners Edit Assign Users" at bounding box center [342, 36] width 490 height 21
click at [108, 38] on div "Assessment timeout 2" at bounding box center [134, 36] width 63 height 7
click at [103, 36] on icon at bounding box center [105, 36] width 5 height 5
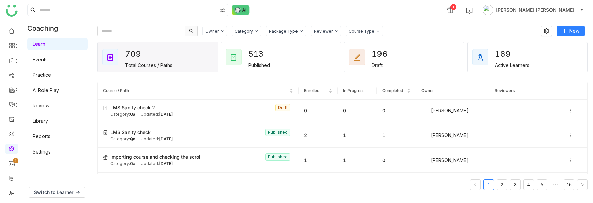
scroll to position [611, 0]
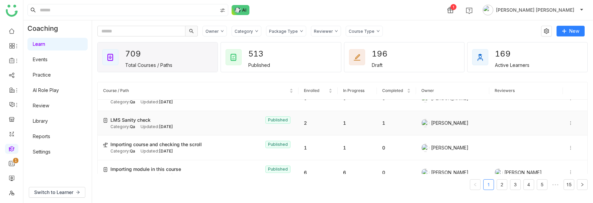
click at [154, 118] on div "LMS Sanity check Published" at bounding box center [201, 119] width 183 height 7
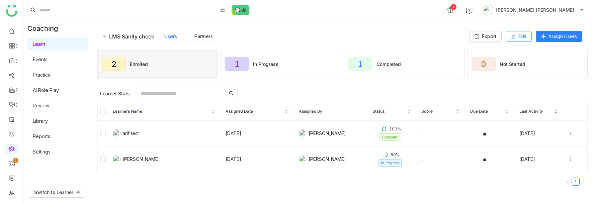
click at [519, 40] on span "Edit" at bounding box center [522, 36] width 8 height 7
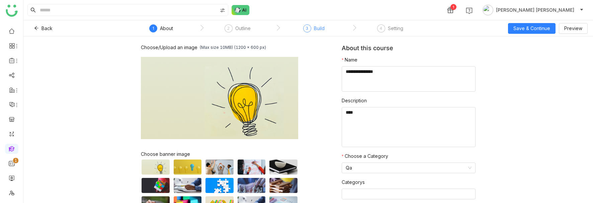
click at [324, 27] on div "Build" at bounding box center [319, 28] width 11 height 8
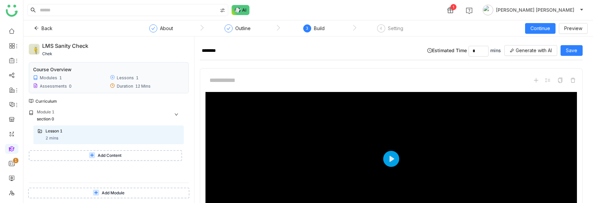
click at [121, 158] on span "Add Content" at bounding box center [110, 156] width 24 height 6
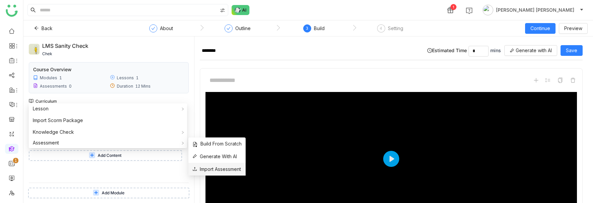
click at [212, 169] on span "Import Assessment" at bounding box center [216, 169] width 49 height 7
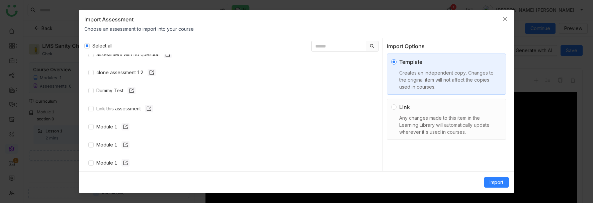
scroll to position [142, 0]
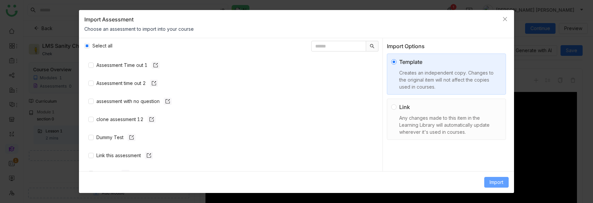
click at [498, 182] on span "Import" at bounding box center [497, 182] width 14 height 7
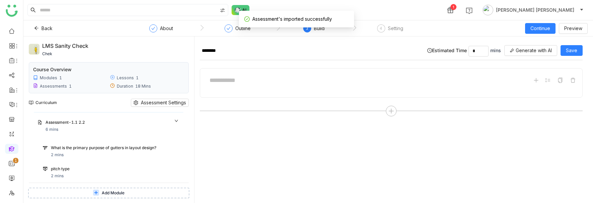
scroll to position [38, 0]
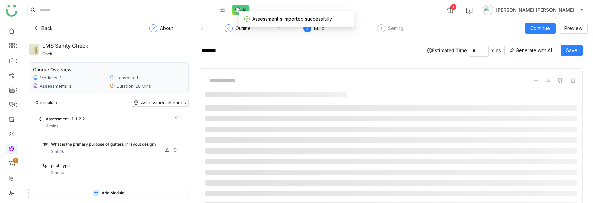
click at [111, 144] on div "What is the primary purpose of gutters in layout design?" at bounding box center [107, 145] width 113 height 6
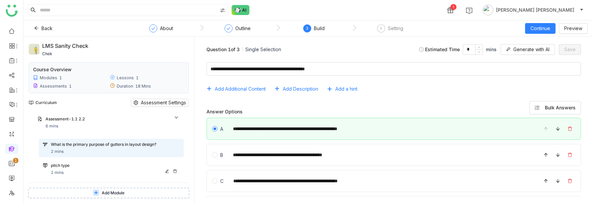
click at [156, 169] on div "pitch type" at bounding box center [107, 166] width 113 height 6
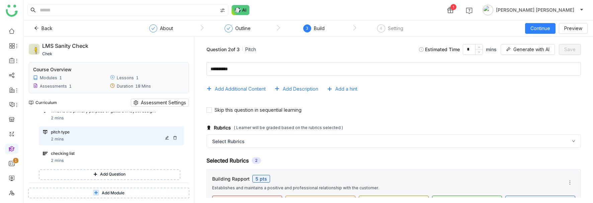
scroll to position [72, 0]
click at [179, 135] on div "pitch type" at bounding box center [115, 132] width 129 height 7
click at [177, 138] on icon at bounding box center [175, 138] width 4 height 4
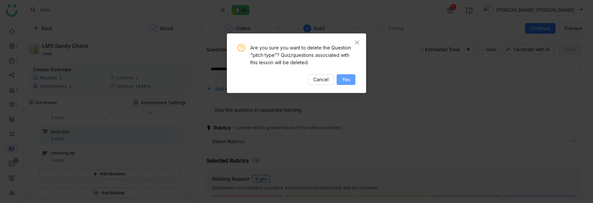
click at [345, 79] on span "Yes" at bounding box center [346, 79] width 8 height 7
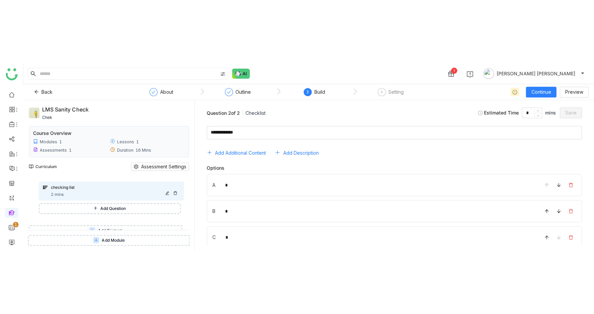
scroll to position [79, 0]
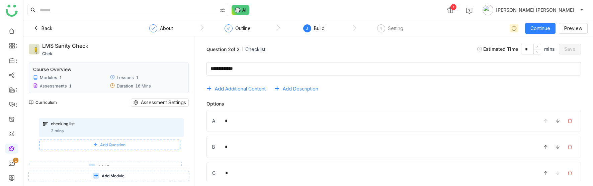
click at [92, 146] on button "Add Question" at bounding box center [110, 145] width 142 height 11
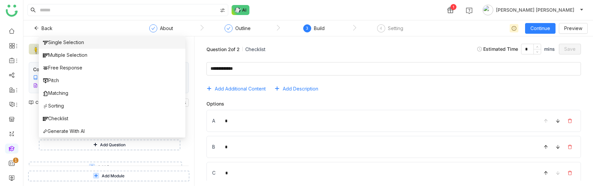
click at [71, 41] on span "Single Selection" at bounding box center [63, 42] width 41 height 7
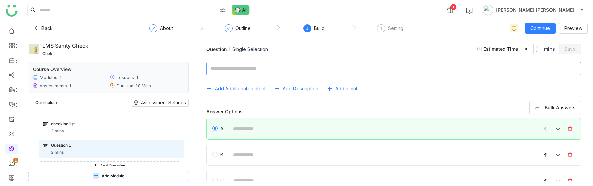
click at [245, 73] on textarea at bounding box center [393, 68] width 374 height 13
type textarea "***"
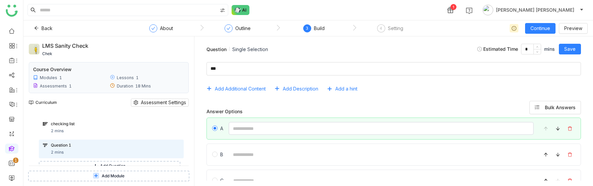
click at [257, 132] on input at bounding box center [381, 128] width 305 height 13
type input "***"
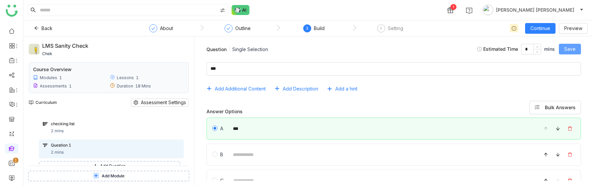
click at [570, 47] on span "Save" at bounding box center [569, 49] width 11 height 7
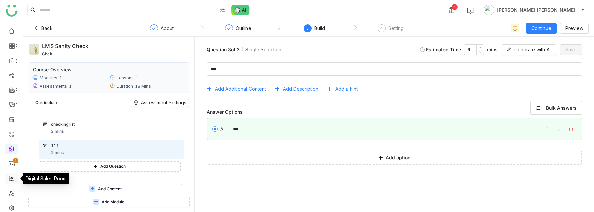
click at [12, 180] on link at bounding box center [12, 178] width 6 height 6
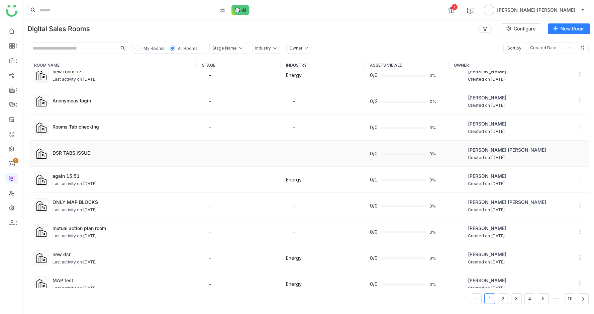
scroll to position [39, 0]
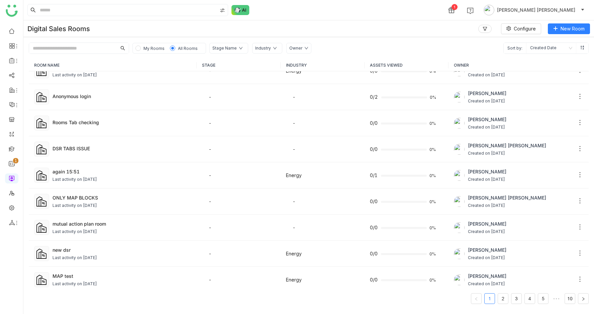
click at [148, 46] on span "My Rooms" at bounding box center [154, 48] width 21 height 5
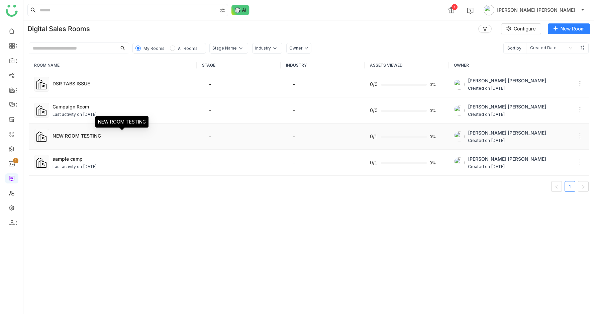
click at [71, 133] on div "NEW ROOM TESTING" at bounding box center [122, 135] width 139 height 7
click at [79, 81] on div "DSR TABS ISSUE" at bounding box center [122, 83] width 139 height 7
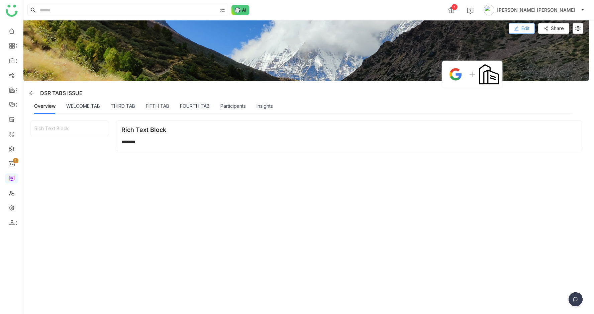
click at [528, 27] on span "Edit" at bounding box center [526, 28] width 8 height 7
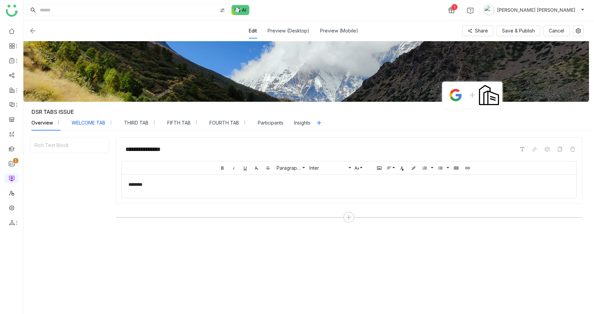
click at [84, 118] on div "WELCOME TAB" at bounding box center [93, 122] width 42 height 15
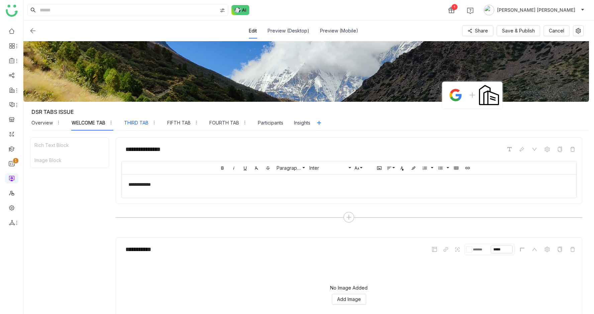
click at [145, 125] on div "THIRD TAB" at bounding box center [136, 122] width 24 height 7
click at [192, 119] on div "FIFTH TAB" at bounding box center [182, 122] width 31 height 15
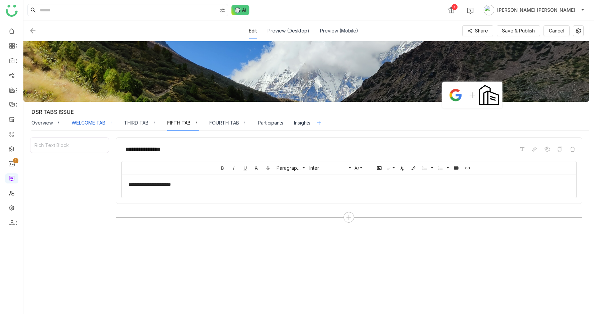
click at [98, 119] on div "WELCOME TAB" at bounding box center [89, 122] width 34 height 7
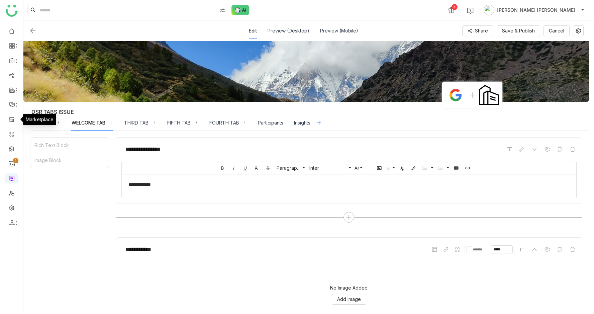
click at [36, 121] on div "Marketplace" at bounding box center [39, 119] width 33 height 11
click at [32, 124] on div "Overview" at bounding box center [41, 122] width 21 height 7
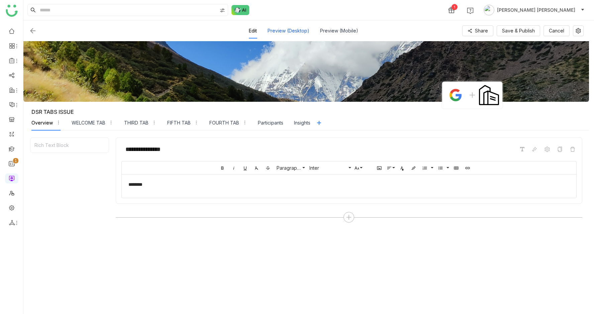
click at [300, 29] on div "Preview (Desktop)" at bounding box center [289, 30] width 42 height 15
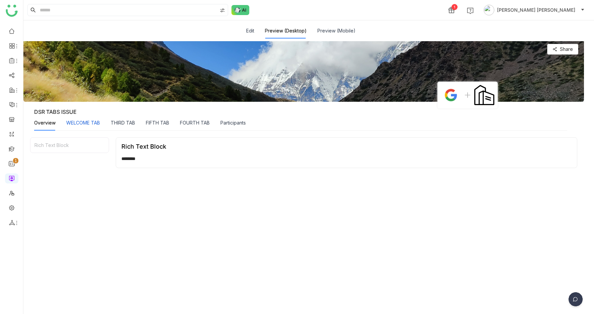
click at [83, 120] on div "WELCOME TAB" at bounding box center [83, 122] width 34 height 7
click at [128, 123] on div "THIRD TAB" at bounding box center [123, 122] width 24 height 7
click at [254, 30] on button "Edit" at bounding box center [250, 30] width 8 height 7
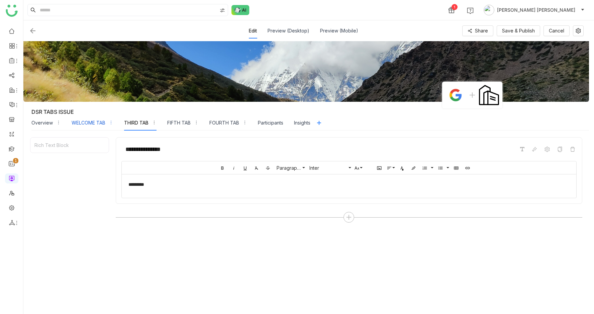
click at [89, 126] on div "WELCOME TAB" at bounding box center [89, 122] width 34 height 7
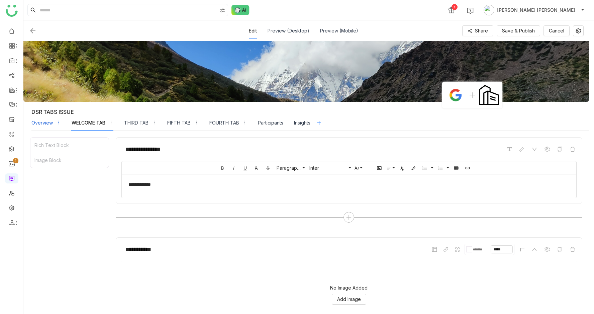
click at [37, 126] on div "Overview" at bounding box center [45, 122] width 29 height 15
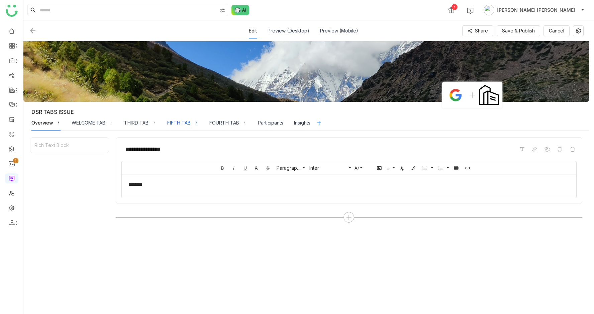
click at [182, 124] on div "FIFTH TAB" at bounding box center [178, 122] width 23 height 7
click at [226, 125] on div "FOURTH TAB" at bounding box center [224, 122] width 30 height 7
click at [559, 28] on span "Cancel" at bounding box center [556, 30] width 15 height 7
